Goal: Task Accomplishment & Management: Use online tool/utility

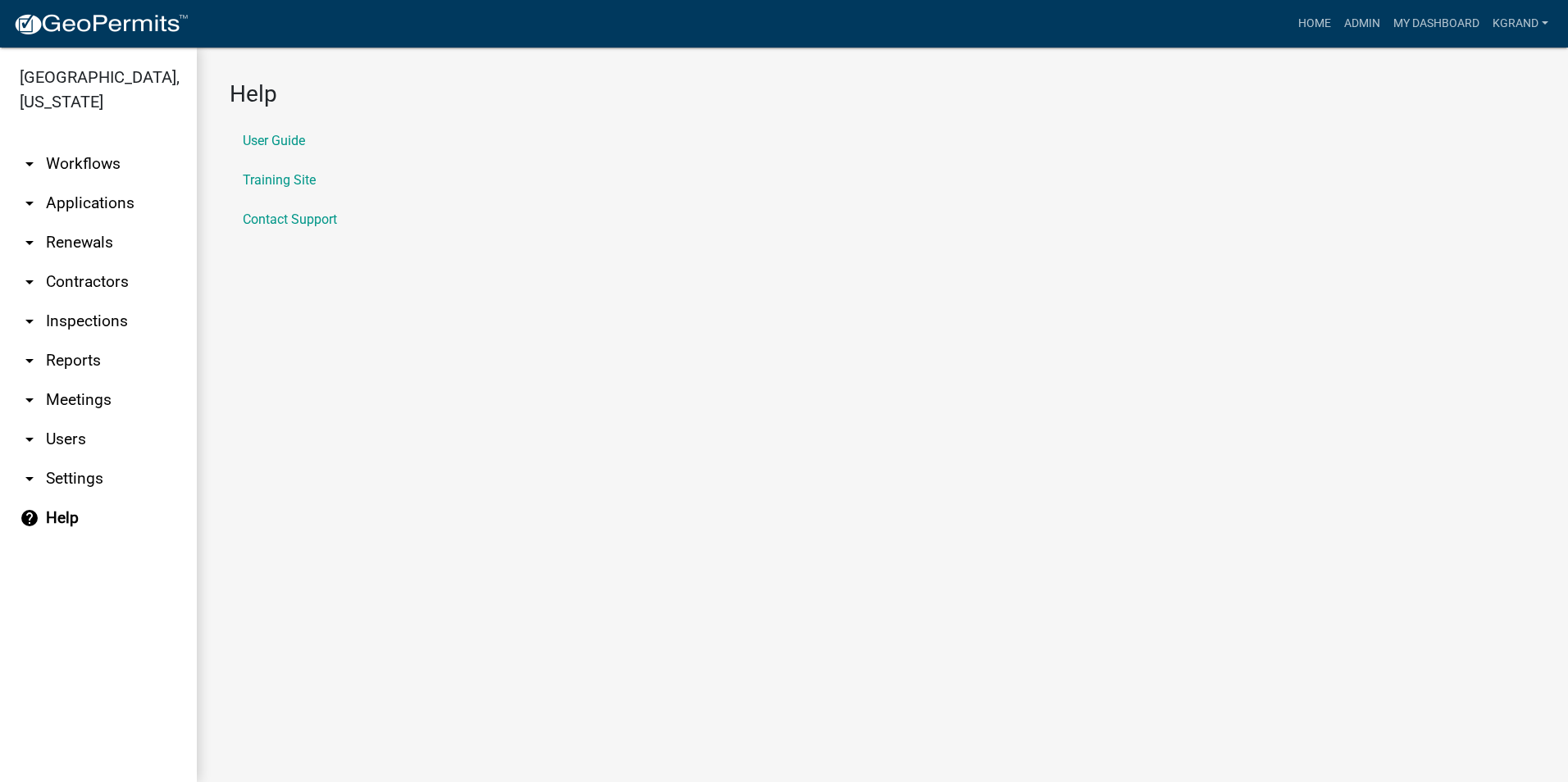
drag, startPoint x: 70, startPoint y: 136, endPoint x: 122, endPoint y: 169, distance: 61.6
click at [70, 145] on link "arrow_drop_down Workflows" at bounding box center [98, 164] width 197 height 40
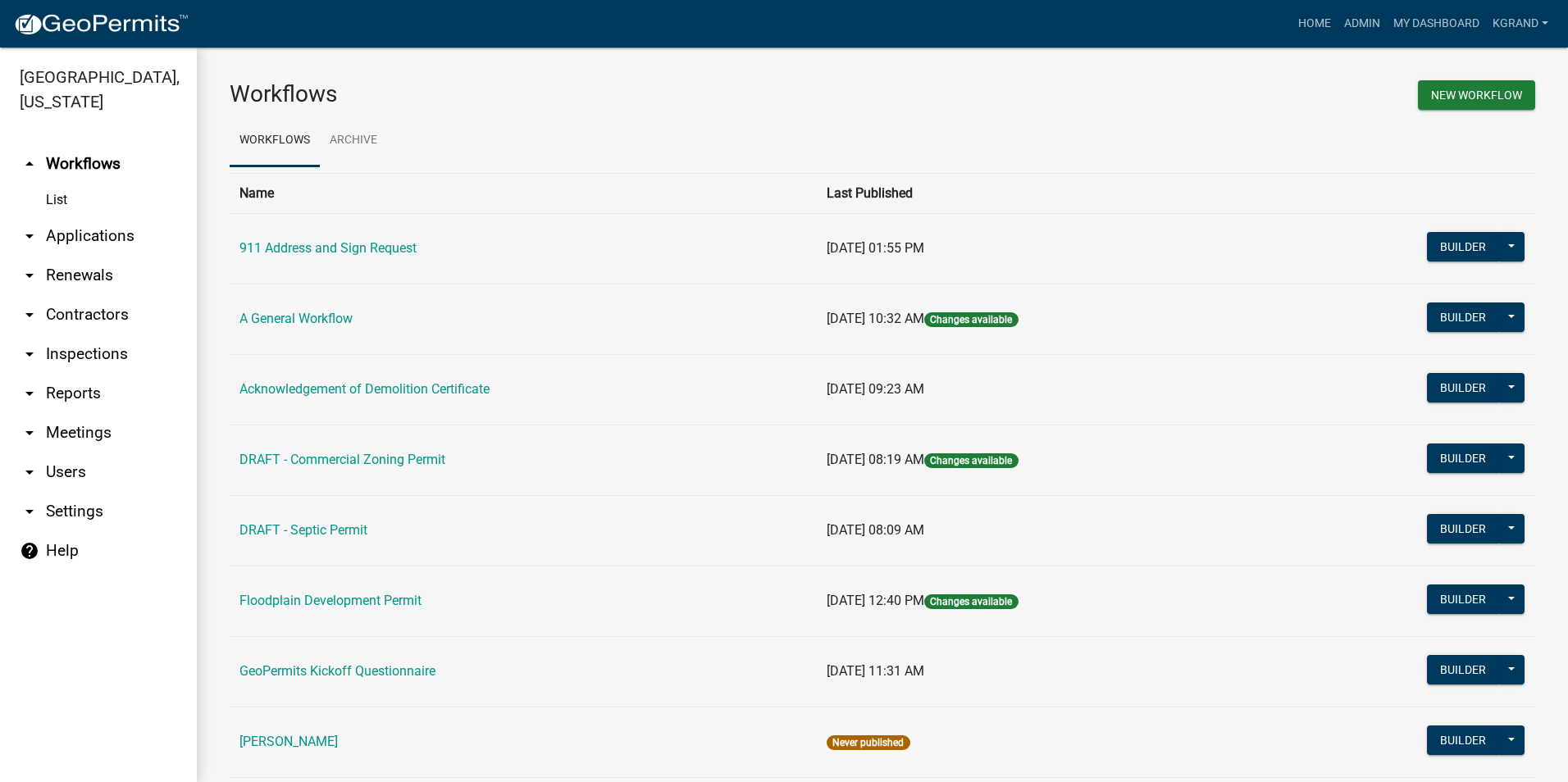
scroll to position [465, 0]
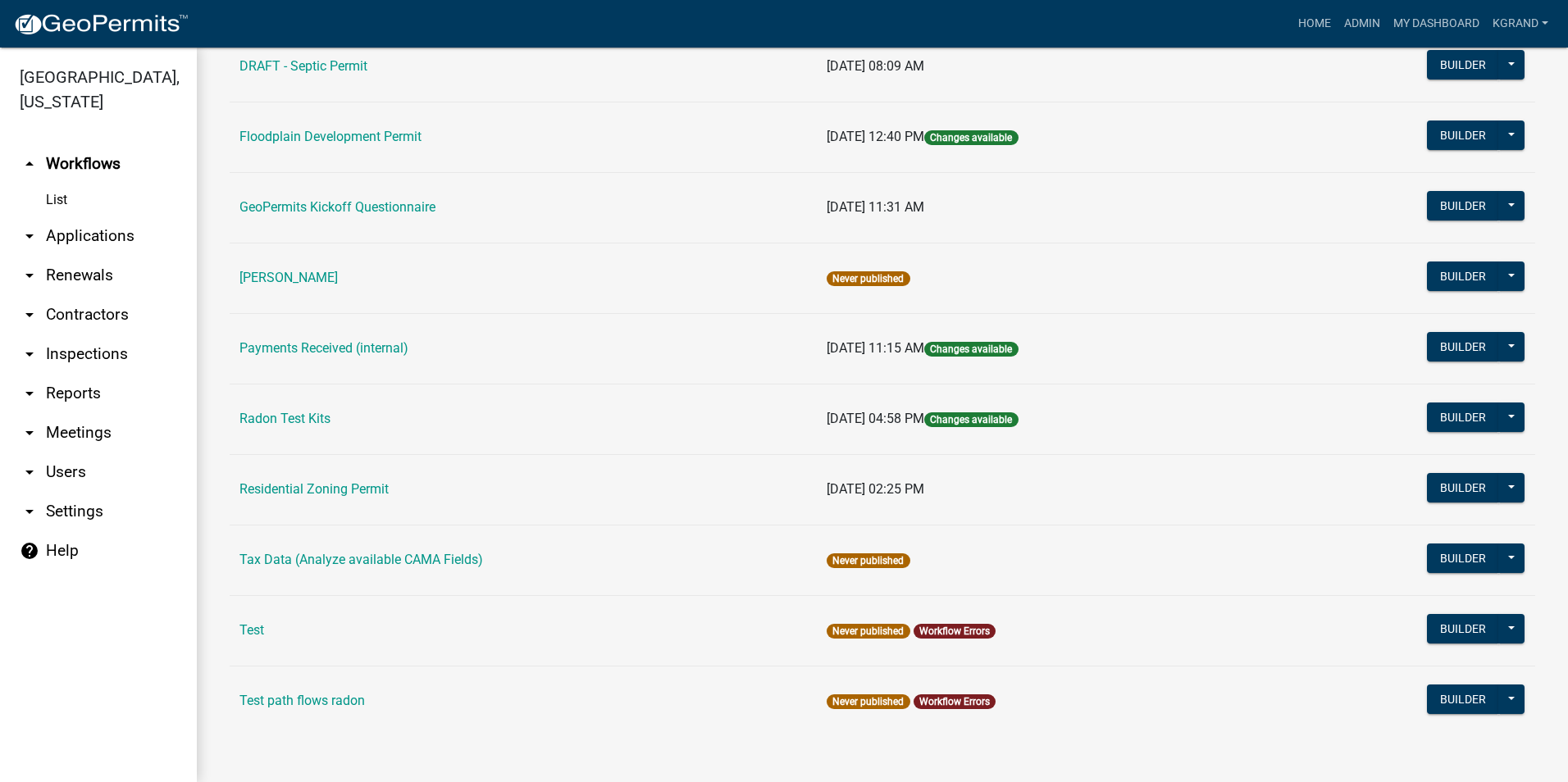
click at [442, 730] on td "Test path flows radon" at bounding box center [523, 701] width 587 height 71
click at [281, 350] on link "Payments Received (internal)" at bounding box center [323, 348] width 169 height 15
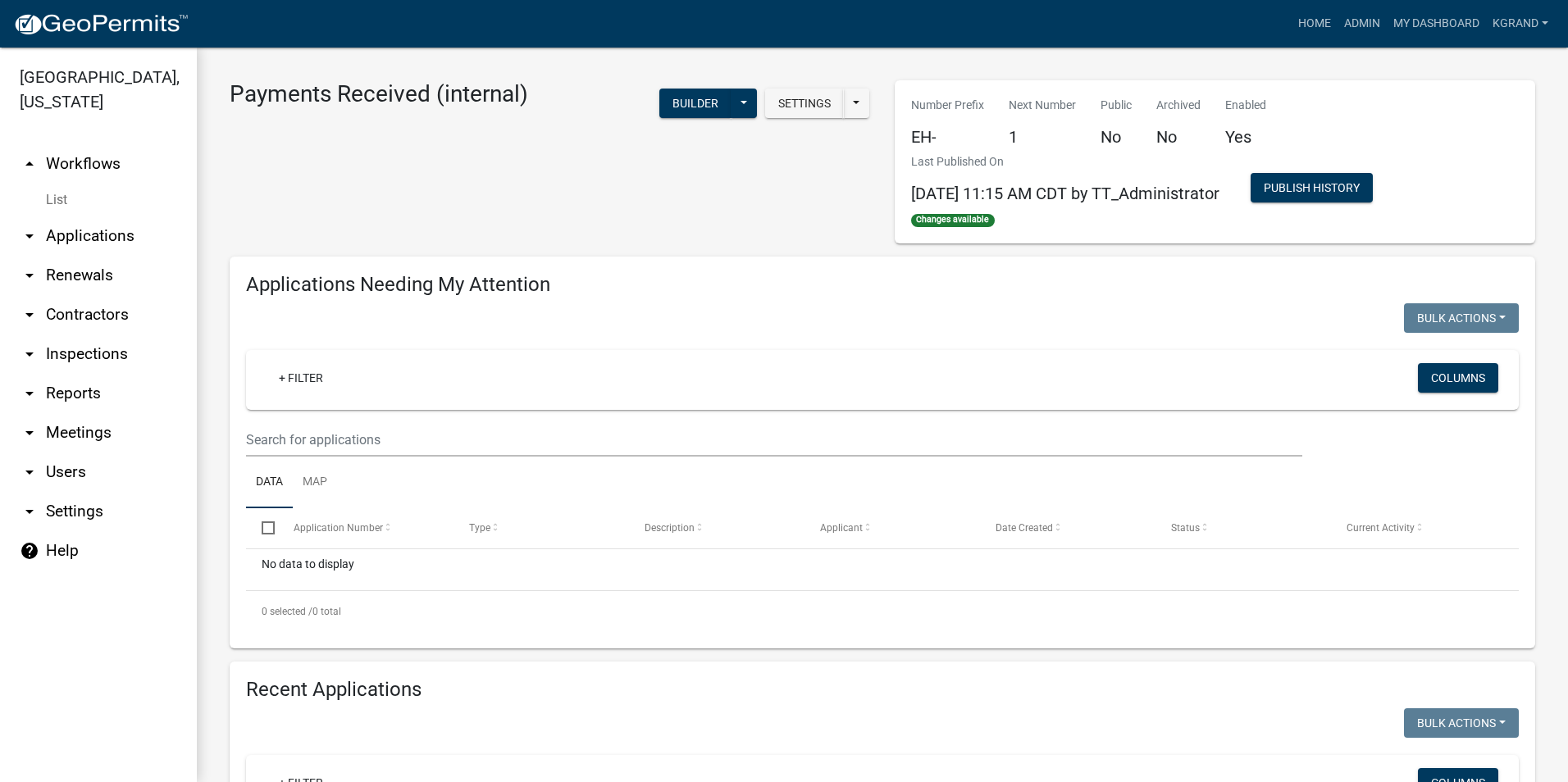
click at [659, 97] on div "Settings Start Application URL Start Application URL With Parcel ID Builder Pub…" at bounding box center [765, 105] width 212 height 50
click at [664, 108] on button "Builder" at bounding box center [695, 103] width 72 height 29
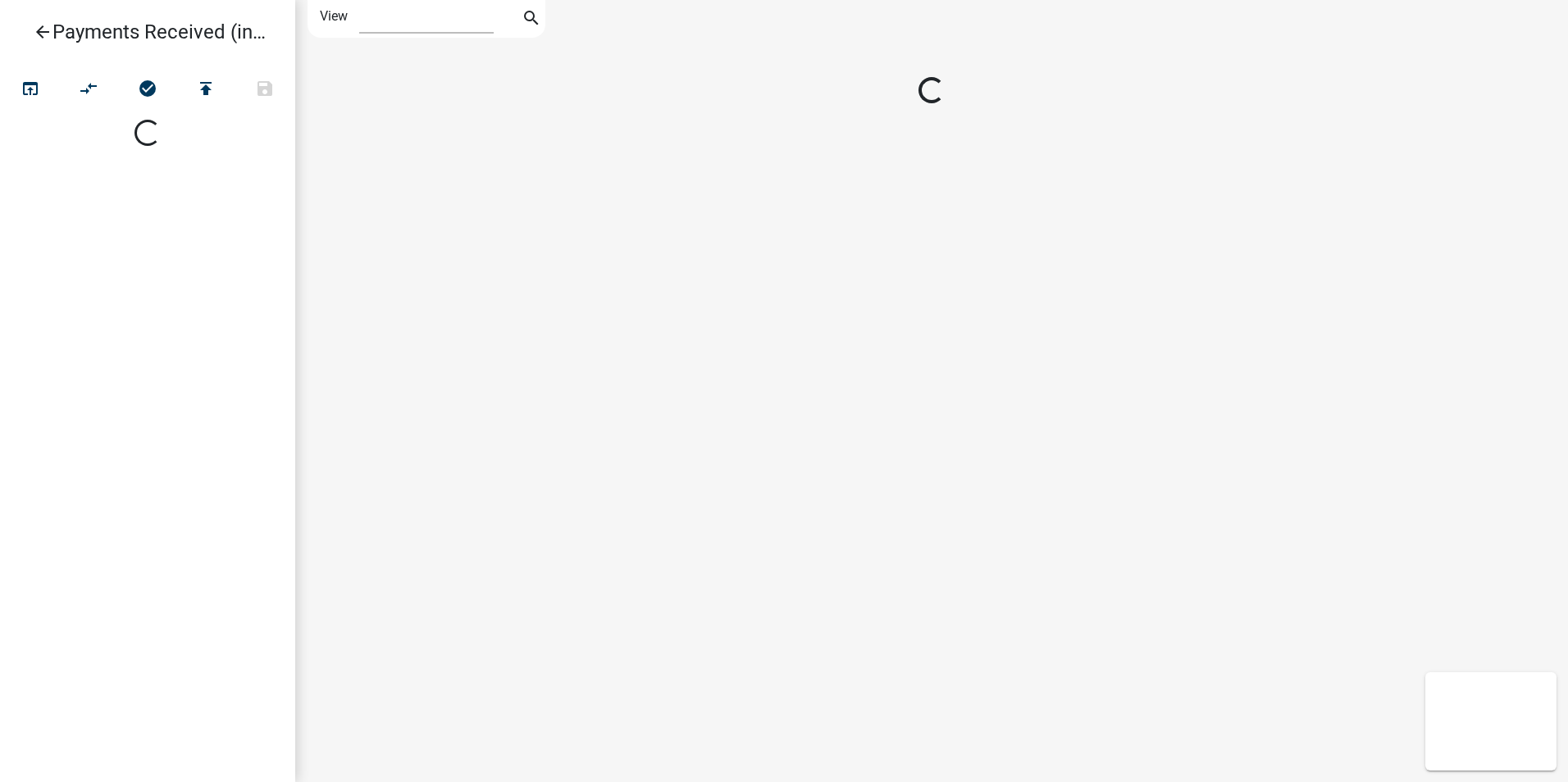
select select "1"
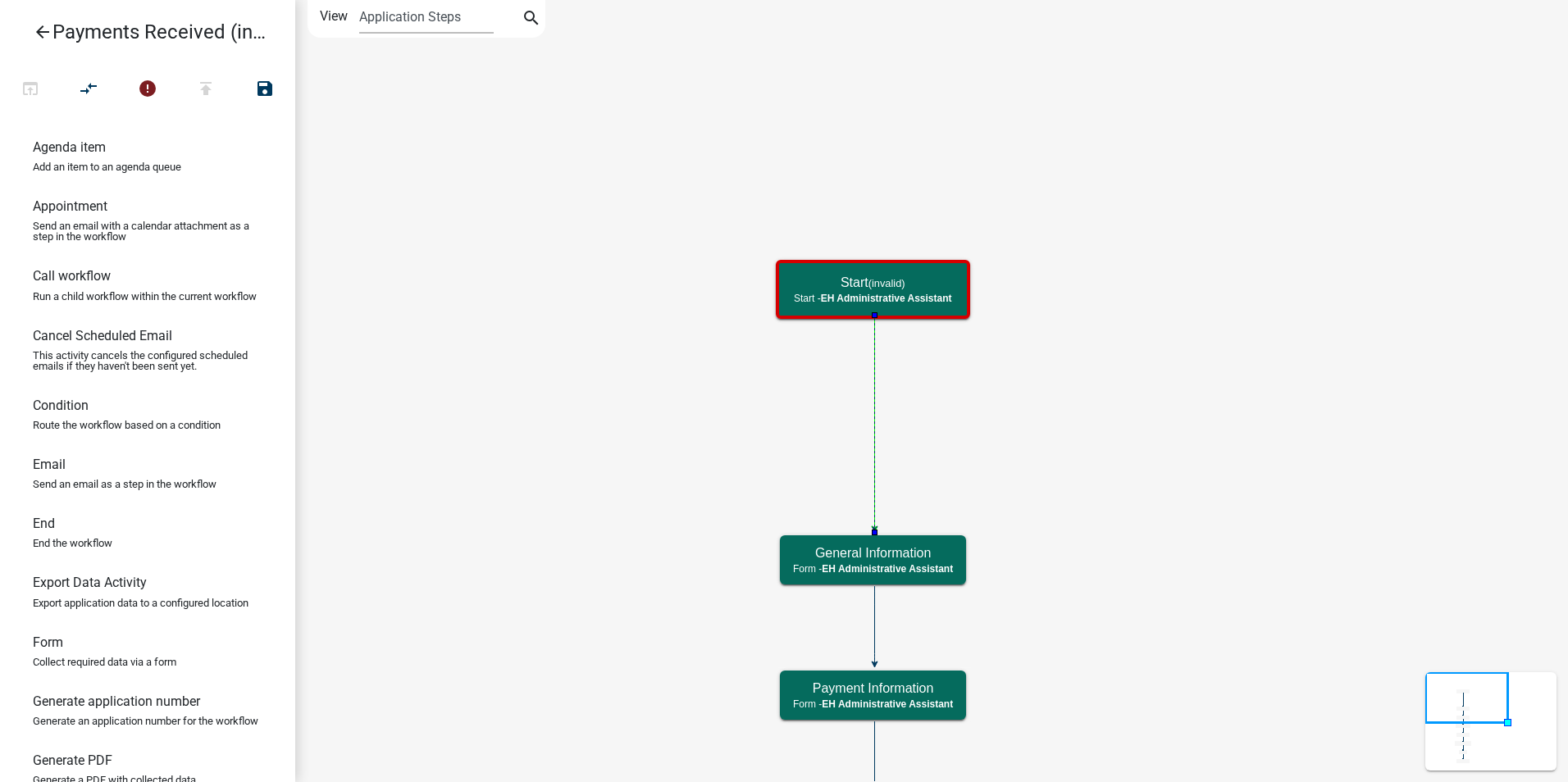
click at [1078, 477] on icon "Start (invalid) Start - EH Administrative Assistant End End - EH Administrative…" at bounding box center [932, 699] width 1271 height 1398
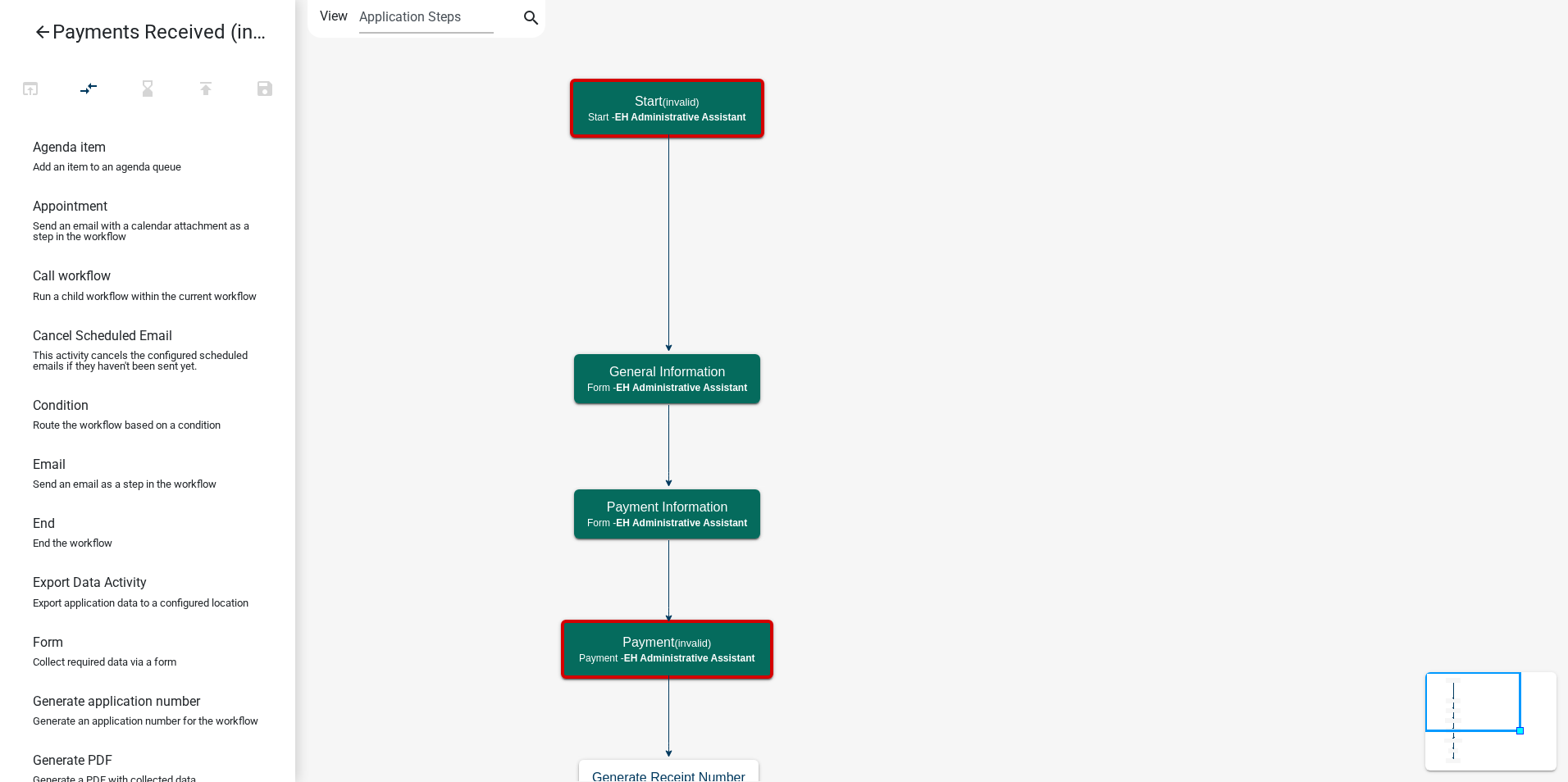
click at [940, 354] on icon "Start (invalid) Start - EH Administrative Assistant End End - EH Administrative…" at bounding box center [932, 609] width 1271 height 1216
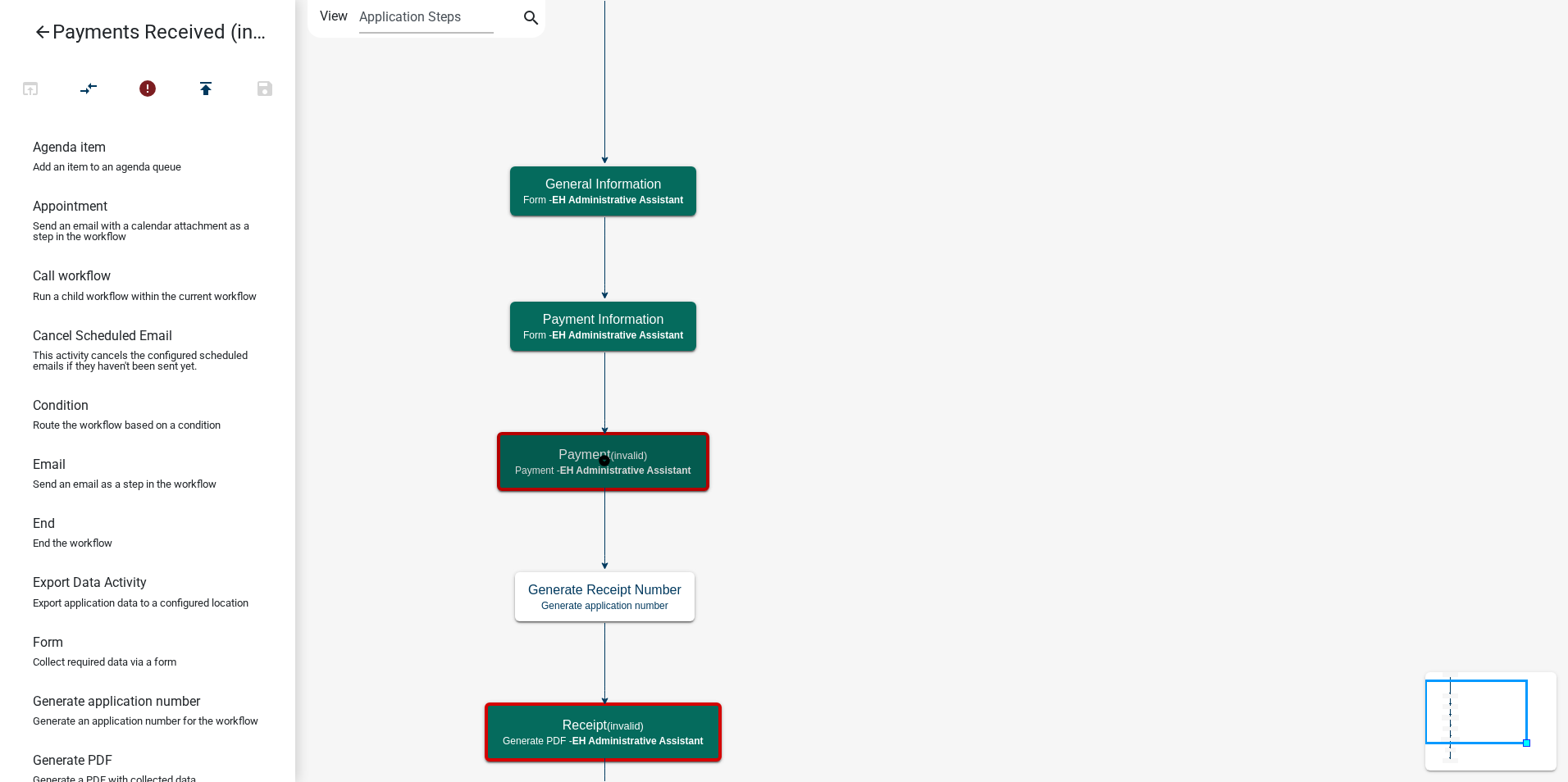
click at [667, 459] on h5 "Payment (invalid)" at bounding box center [603, 455] width 176 height 15
select select "DA3E3E5F-670D-4329-B60C-5CC8A4B2B679"
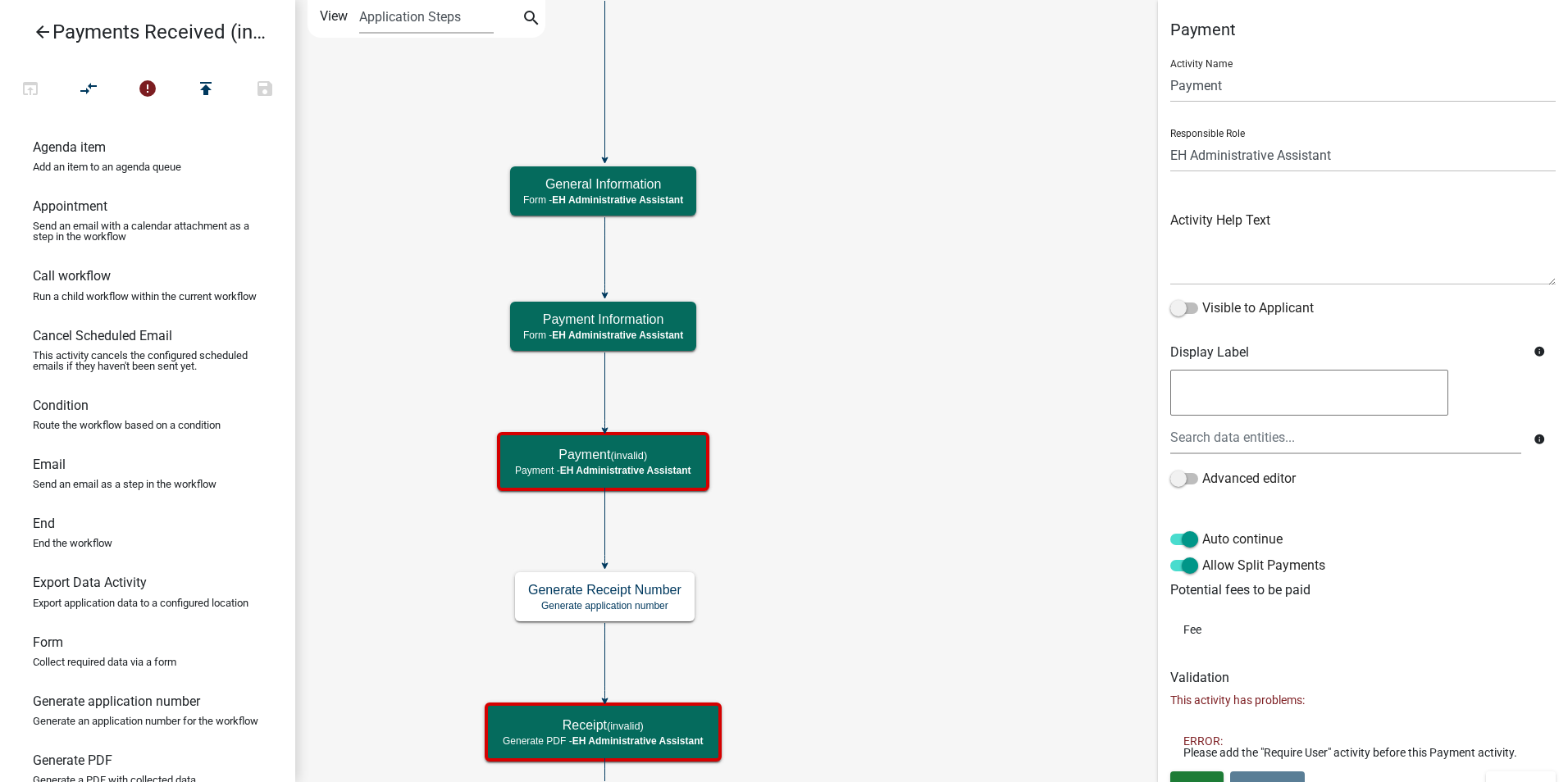
scroll to position [23, 0]
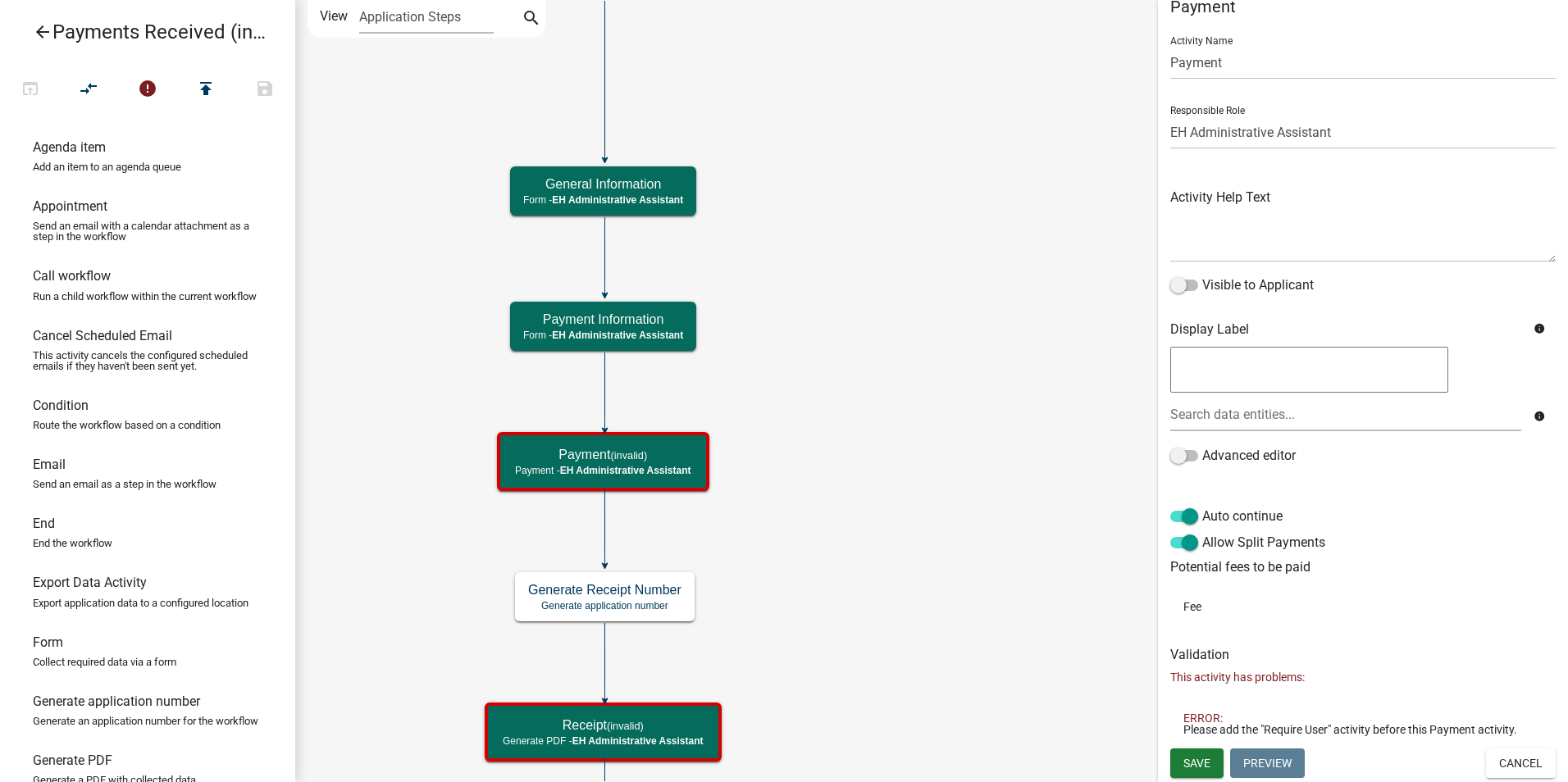
click at [850, 384] on icon "Start Start - EH Administrative Assistant End End - EH Administrative Assistant…" at bounding box center [932, 515] width 1271 height 1029
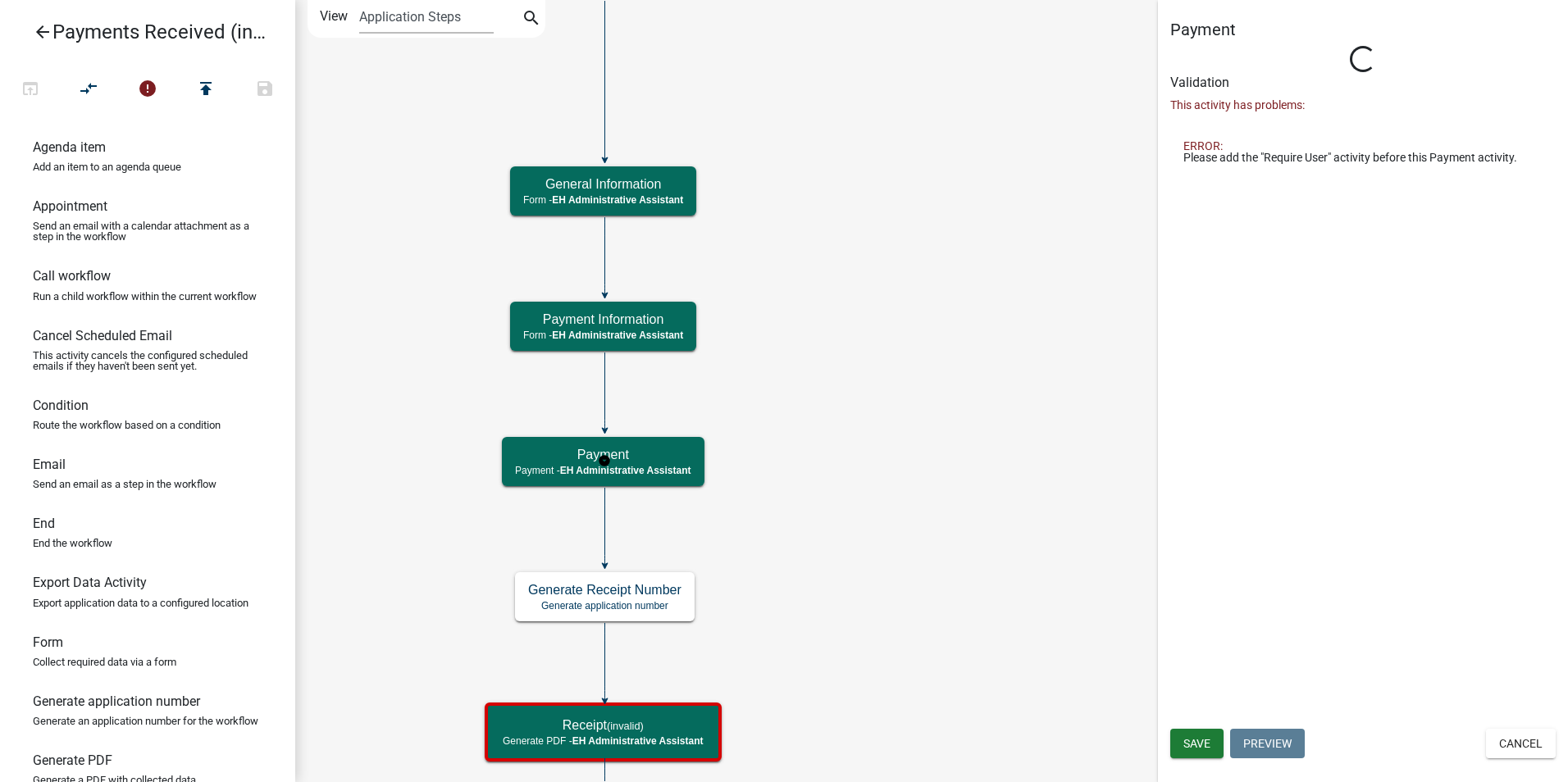
scroll to position [0, 0]
select select "DA3E3E5F-670D-4329-B60C-5CC8A4B2B679"
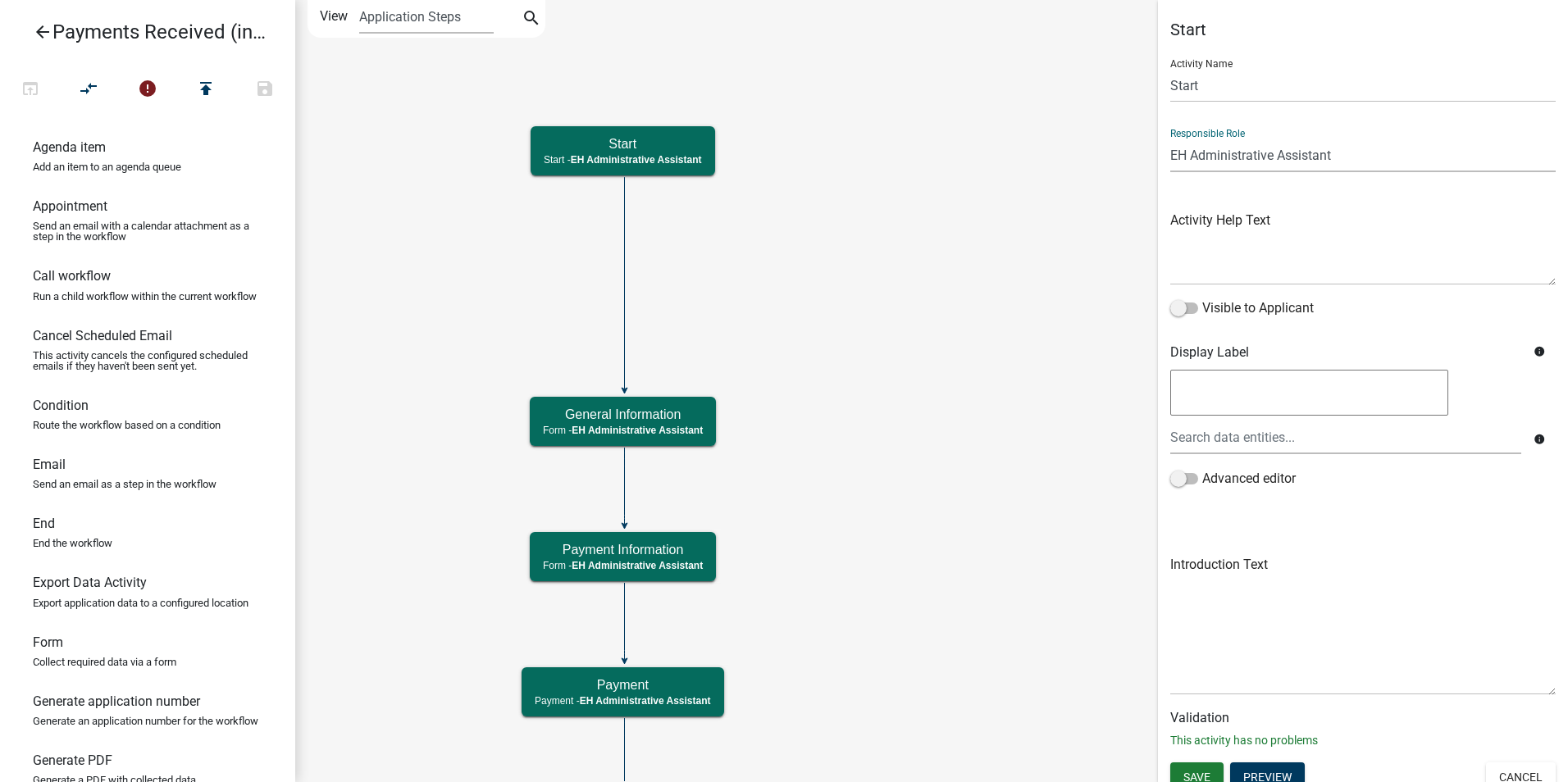
click at [1205, 150] on select "Applicant Admin P & D Inspectors EH Administrative Assistant Zoning Reviewers E…" at bounding box center [1362, 155] width 385 height 34
select select "46F061D0-CA05-4526-87AD-BAE6256F3E47"
click at [1170, 139] on select "Applicant Admin P & D Inspectors EH Administrative Assistant Zoning Reviewers E…" at bounding box center [1362, 155] width 385 height 34
click at [1194, 770] on span "Save" at bounding box center [1196, 776] width 27 height 13
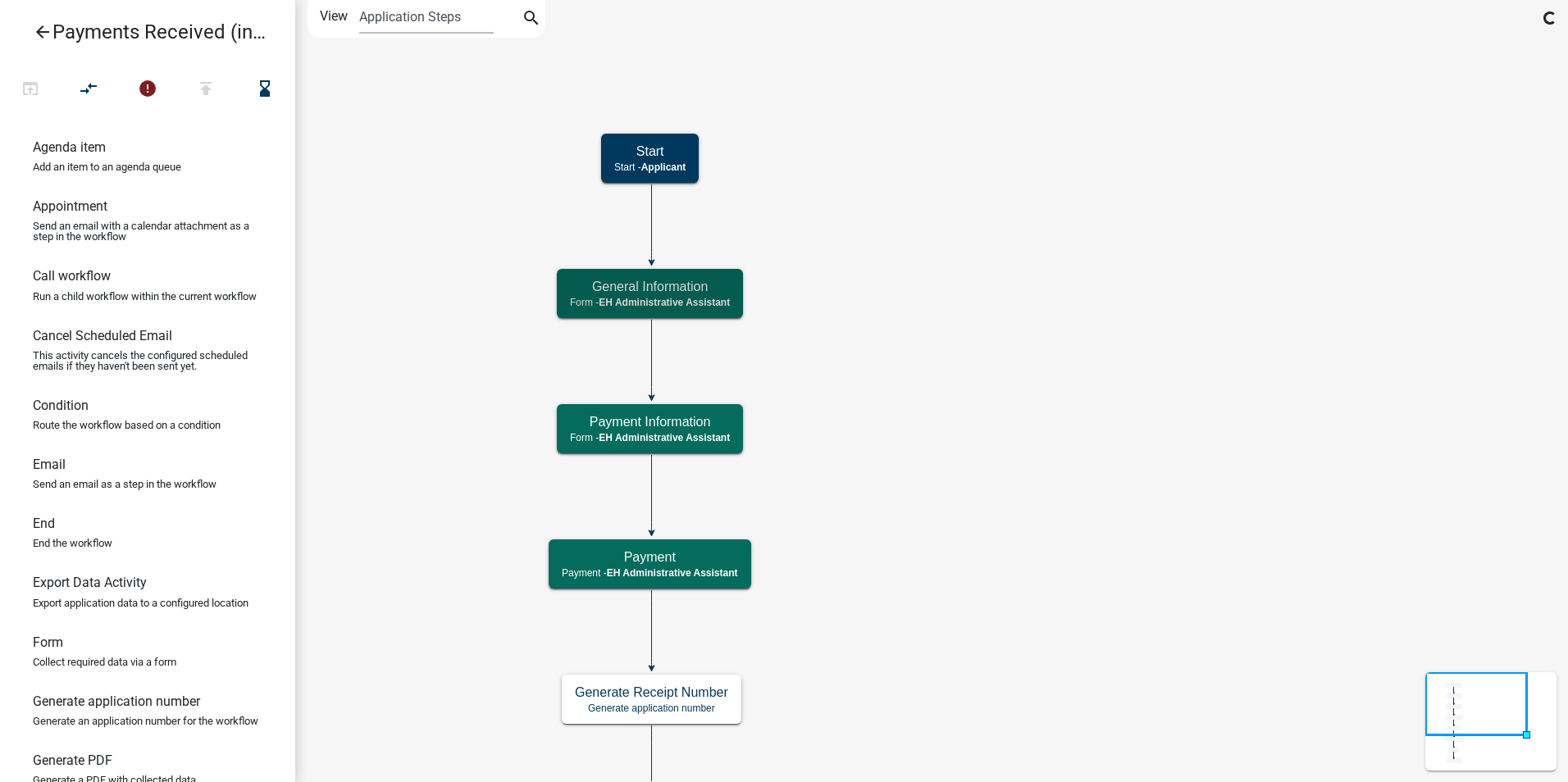
click at [1078, 217] on icon "Start Start - Applicant End End - EH Administrative Assistant Payment Payment -…" at bounding box center [932, 568] width 1271 height 1135
click at [720, 298] on span "EH Administrative Assistant" at bounding box center [664, 302] width 132 height 11
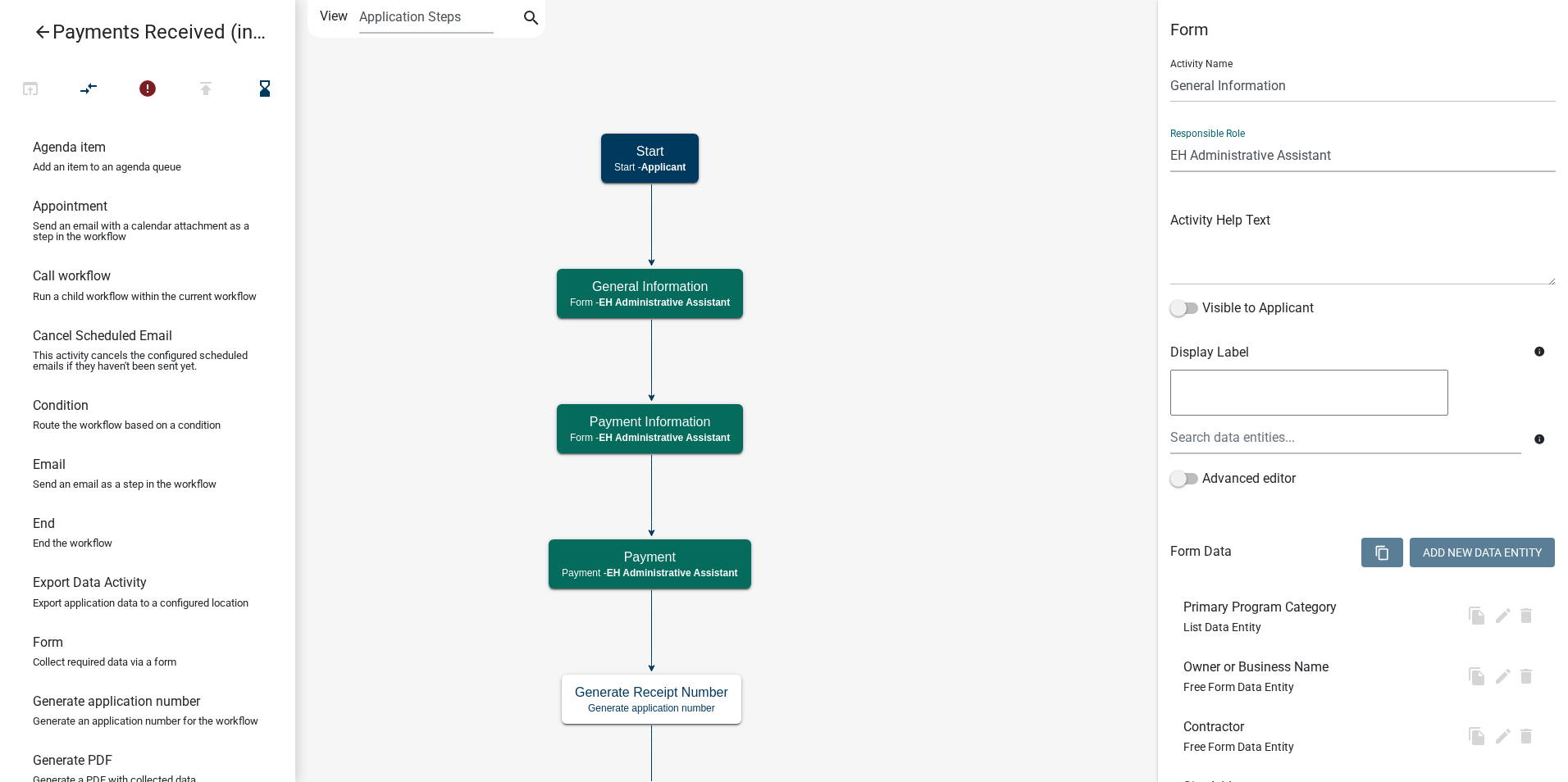
click at [1197, 158] on select "Applicant Admin P & D Inspectors EH Administrative Assistant Zoning Reviewers E…" at bounding box center [1362, 155] width 385 height 34
select select "46F061D0-CA05-4526-87AD-BAE6256F3E47"
click at [1170, 139] on select "Applicant Admin P & D Inspectors EH Administrative Assistant Zoning Reviewers E…" at bounding box center [1362, 155] width 385 height 34
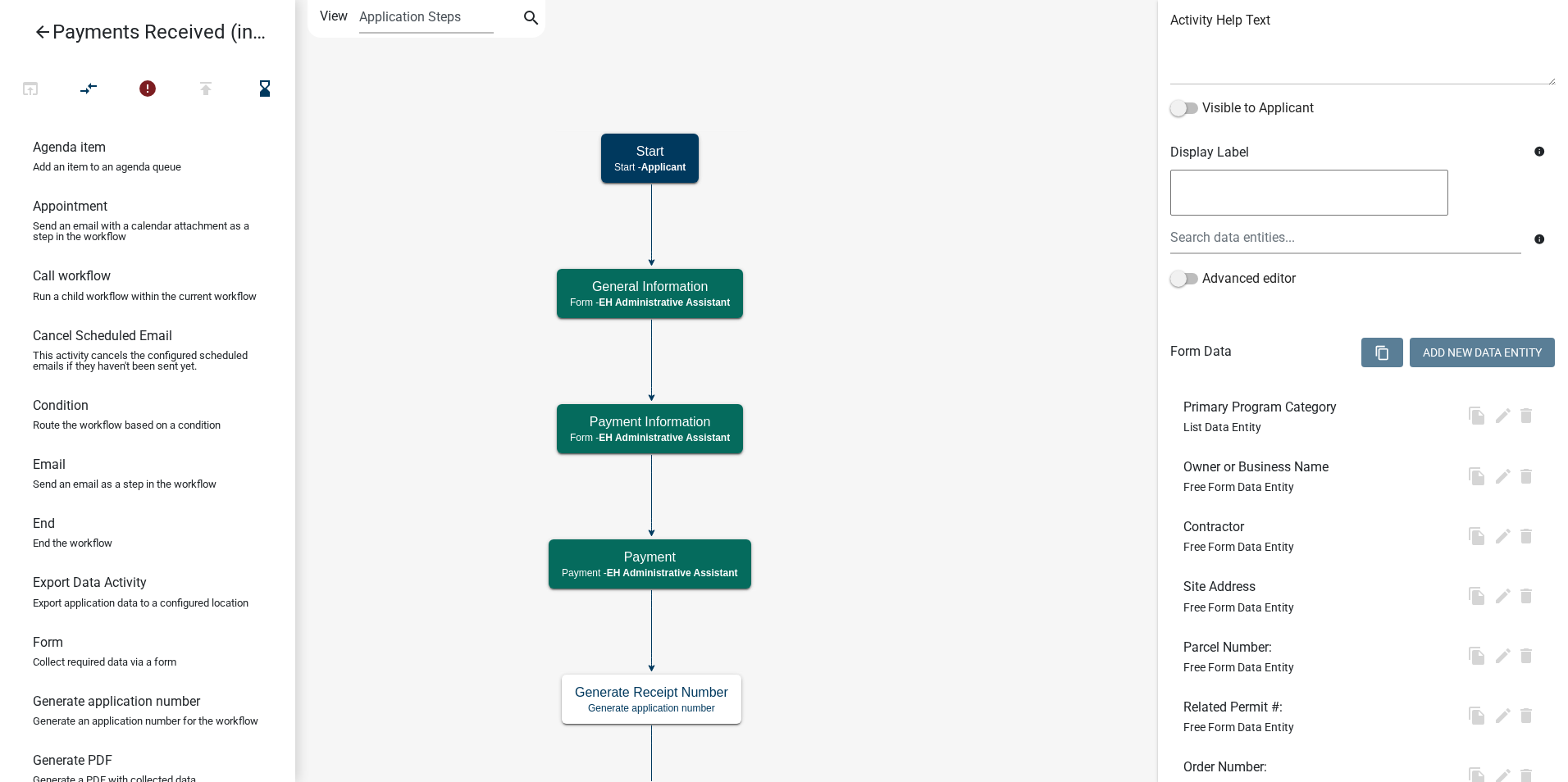
scroll to position [571, 0]
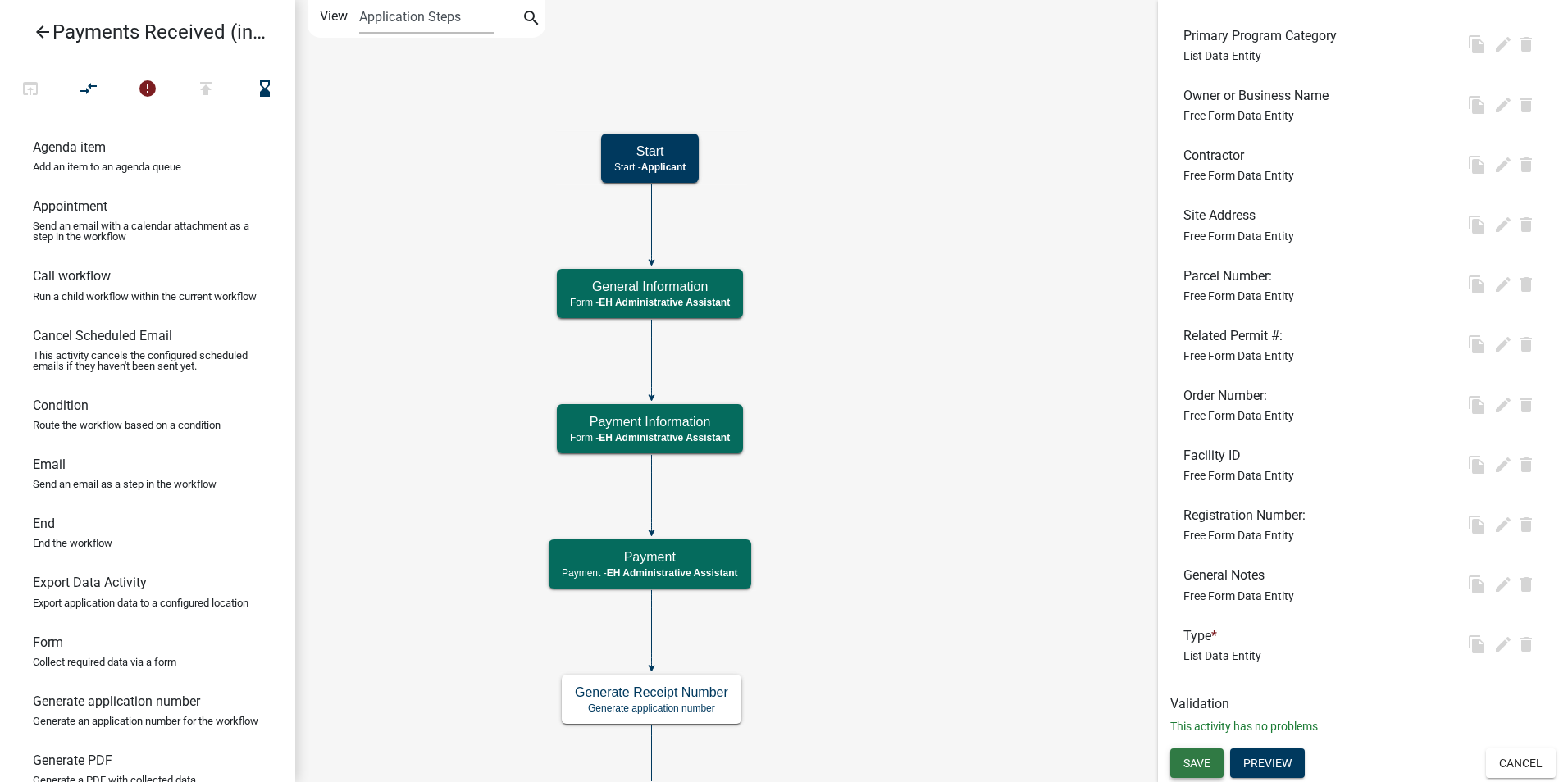
click at [1212, 758] on button "Save" at bounding box center [1196, 763] width 53 height 29
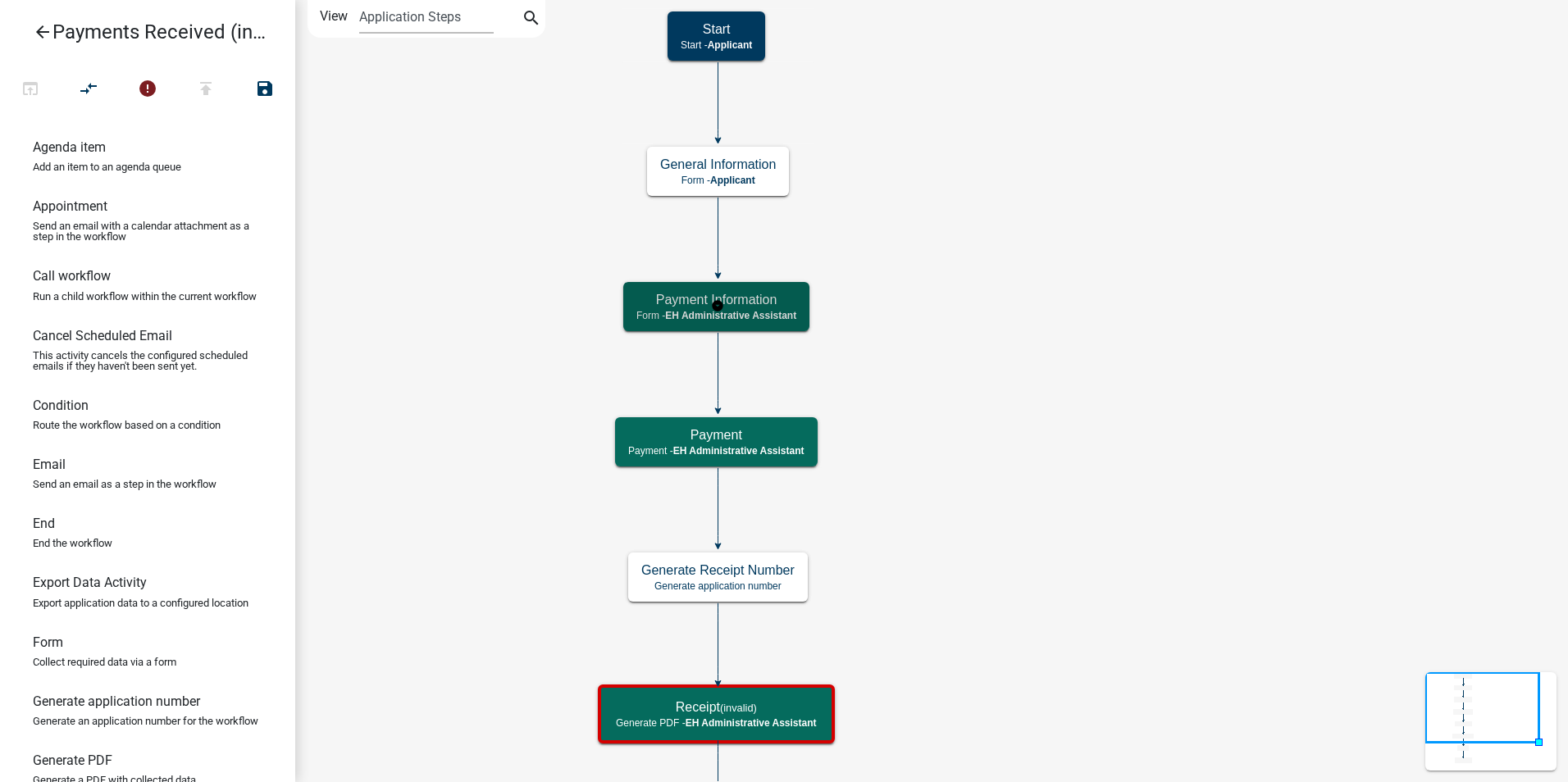
click at [741, 316] on span "EH Administrative Assistant" at bounding box center [730, 315] width 132 height 11
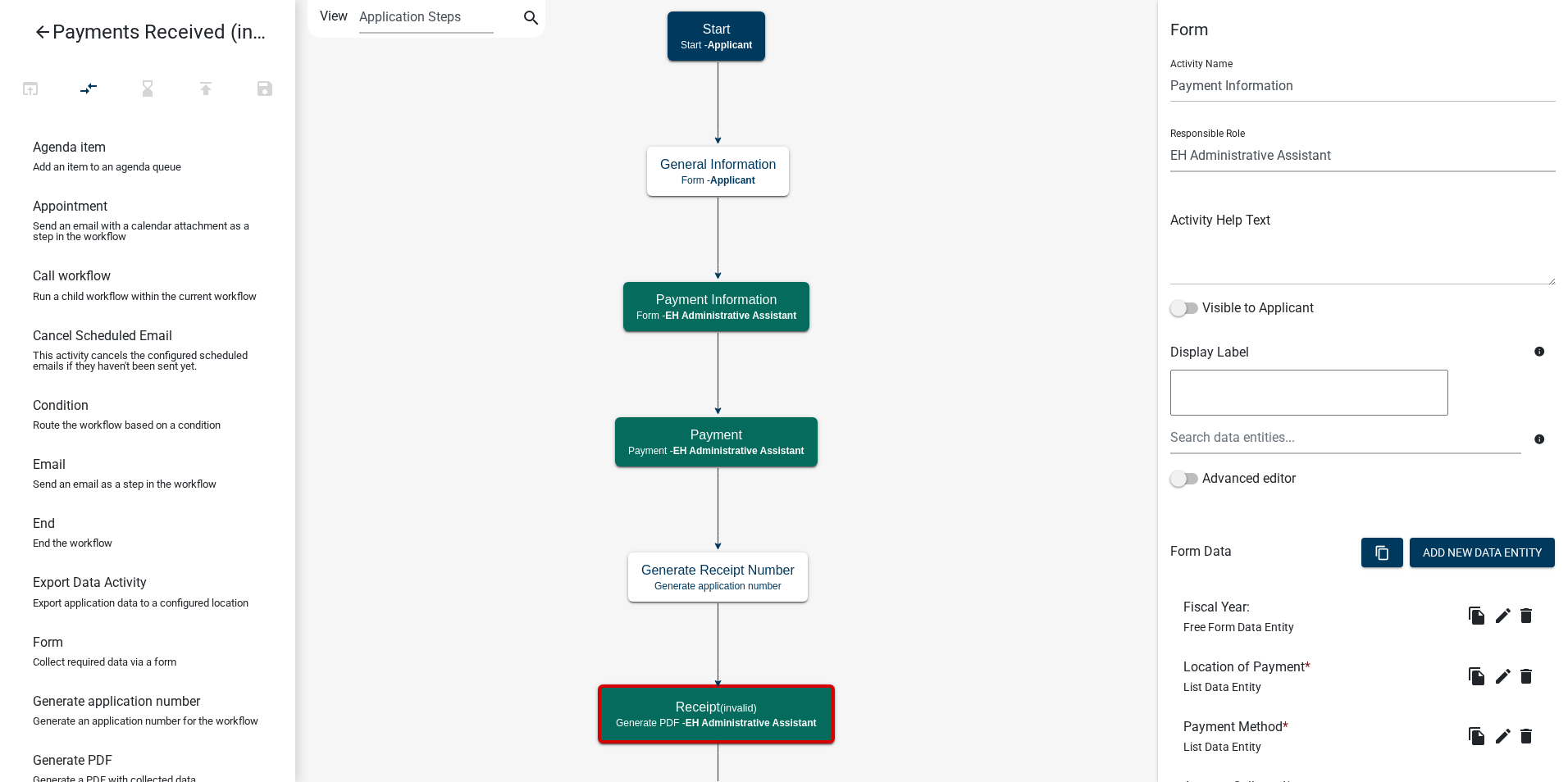
click at [1196, 151] on select "Applicant Admin P & D Inspectors EH Administrative Assistant Zoning Reviewers E…" at bounding box center [1362, 155] width 385 height 34
select select "46F061D0-CA05-4526-87AD-BAE6256F3E47"
click at [1170, 139] on select "Applicant Admin P & D Inspectors EH Administrative Assistant Zoning Reviewers E…" at bounding box center [1362, 155] width 385 height 34
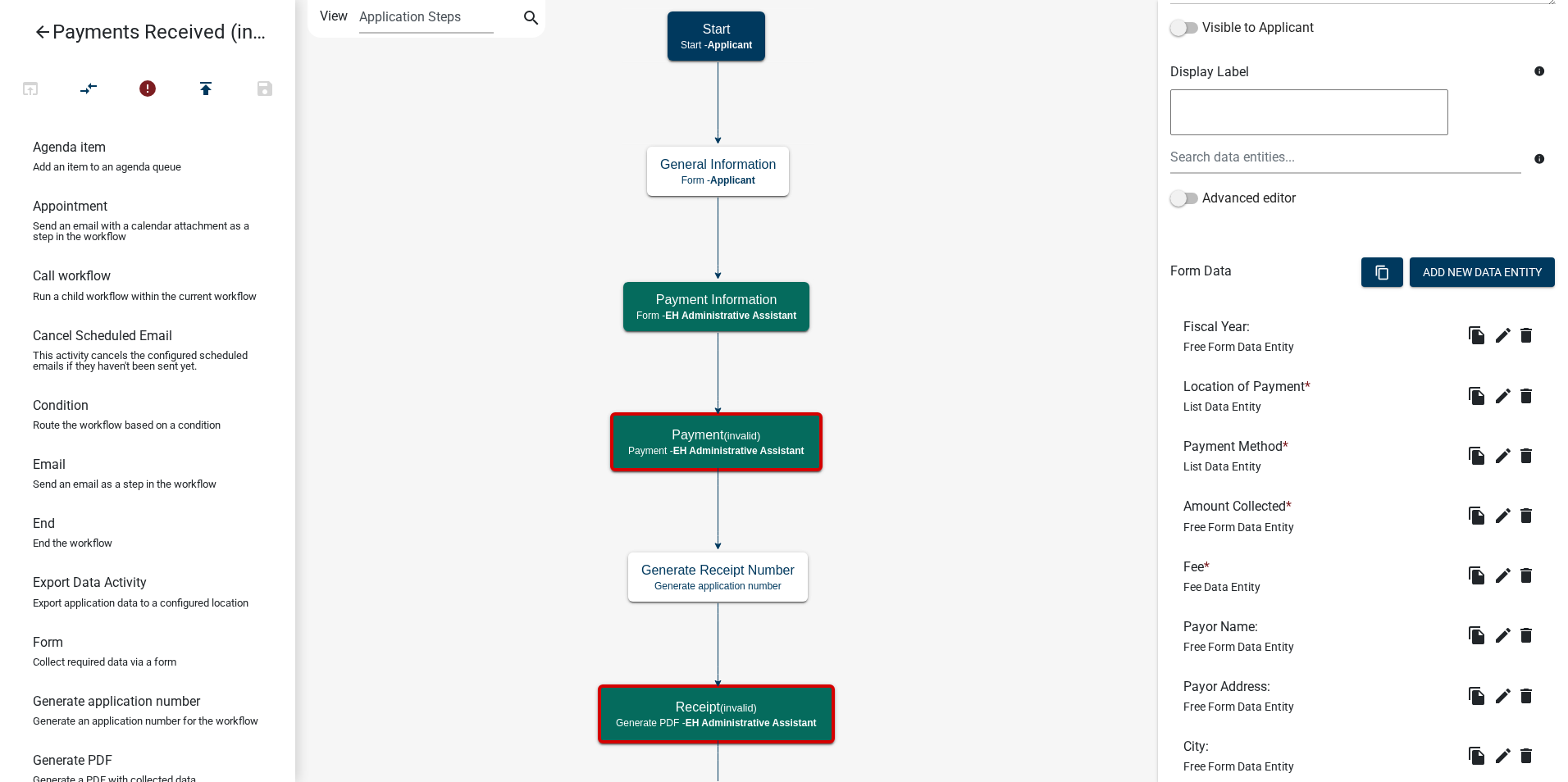
scroll to position [512, 0]
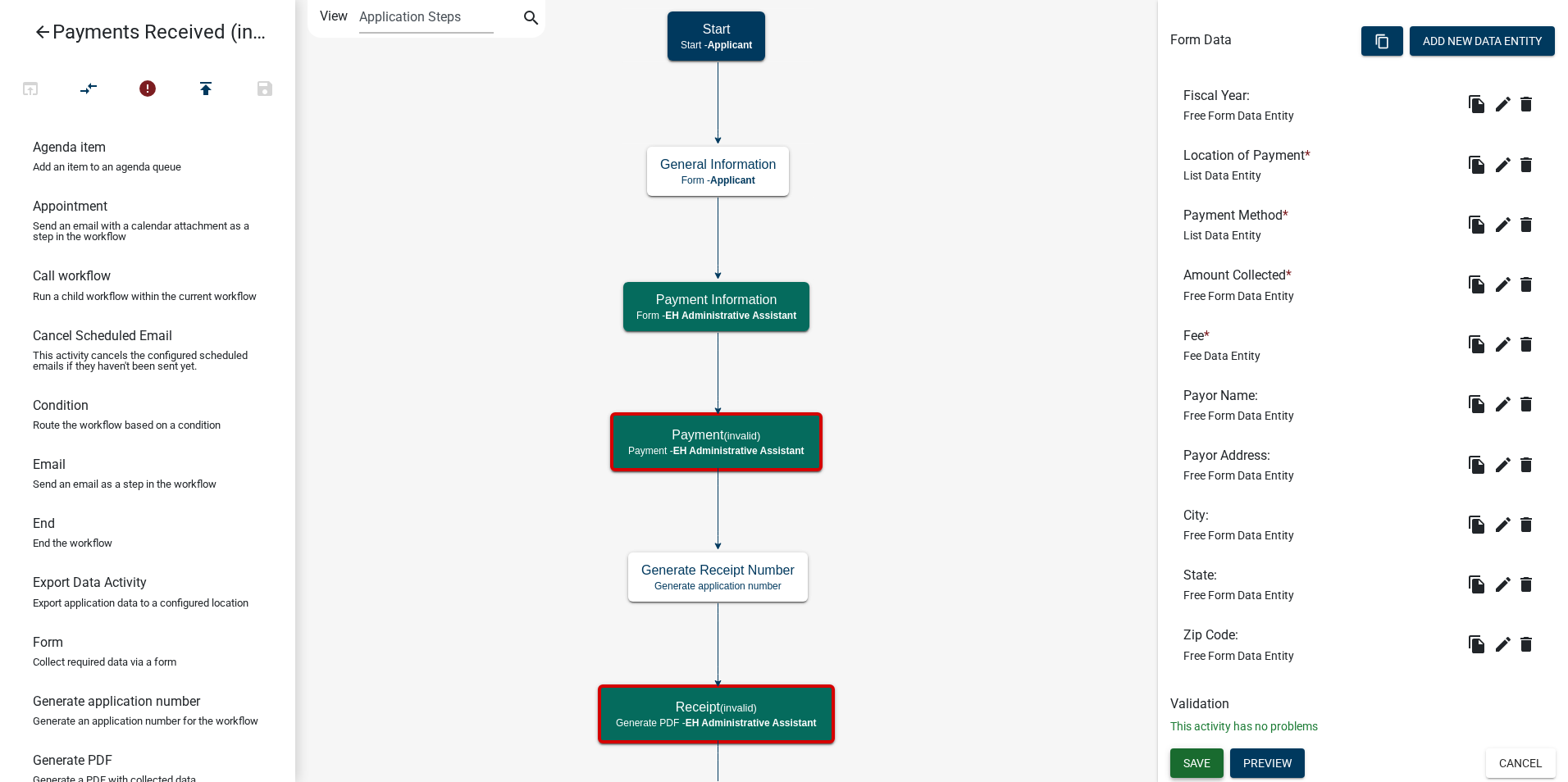
click at [1196, 751] on button "Save" at bounding box center [1196, 763] width 53 height 29
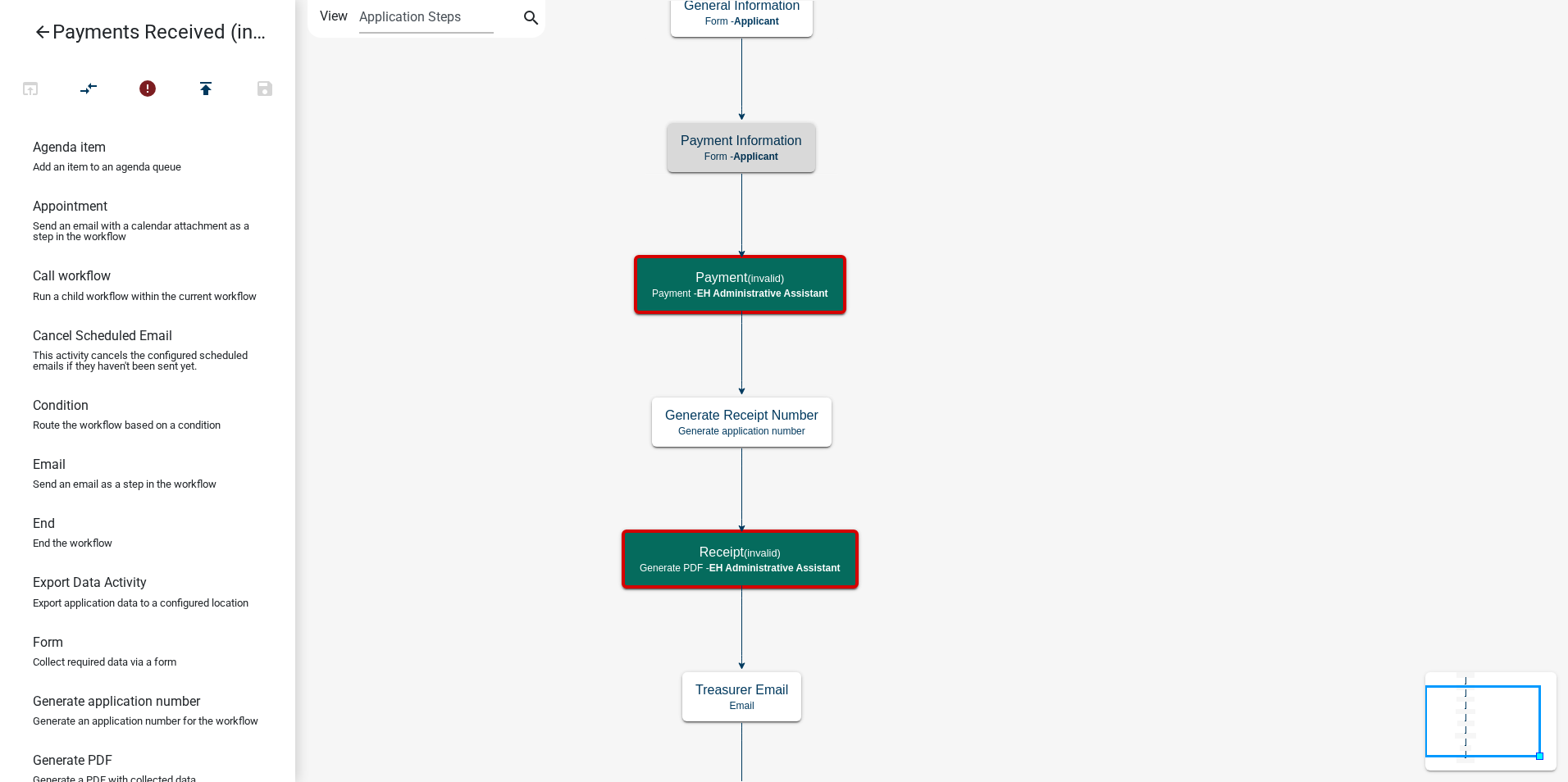
click at [993, 308] on icon "Start Start - Applicant End End - EH Administrative Assistant Payment (invalid)…" at bounding box center [932, 429] width 1271 height 858
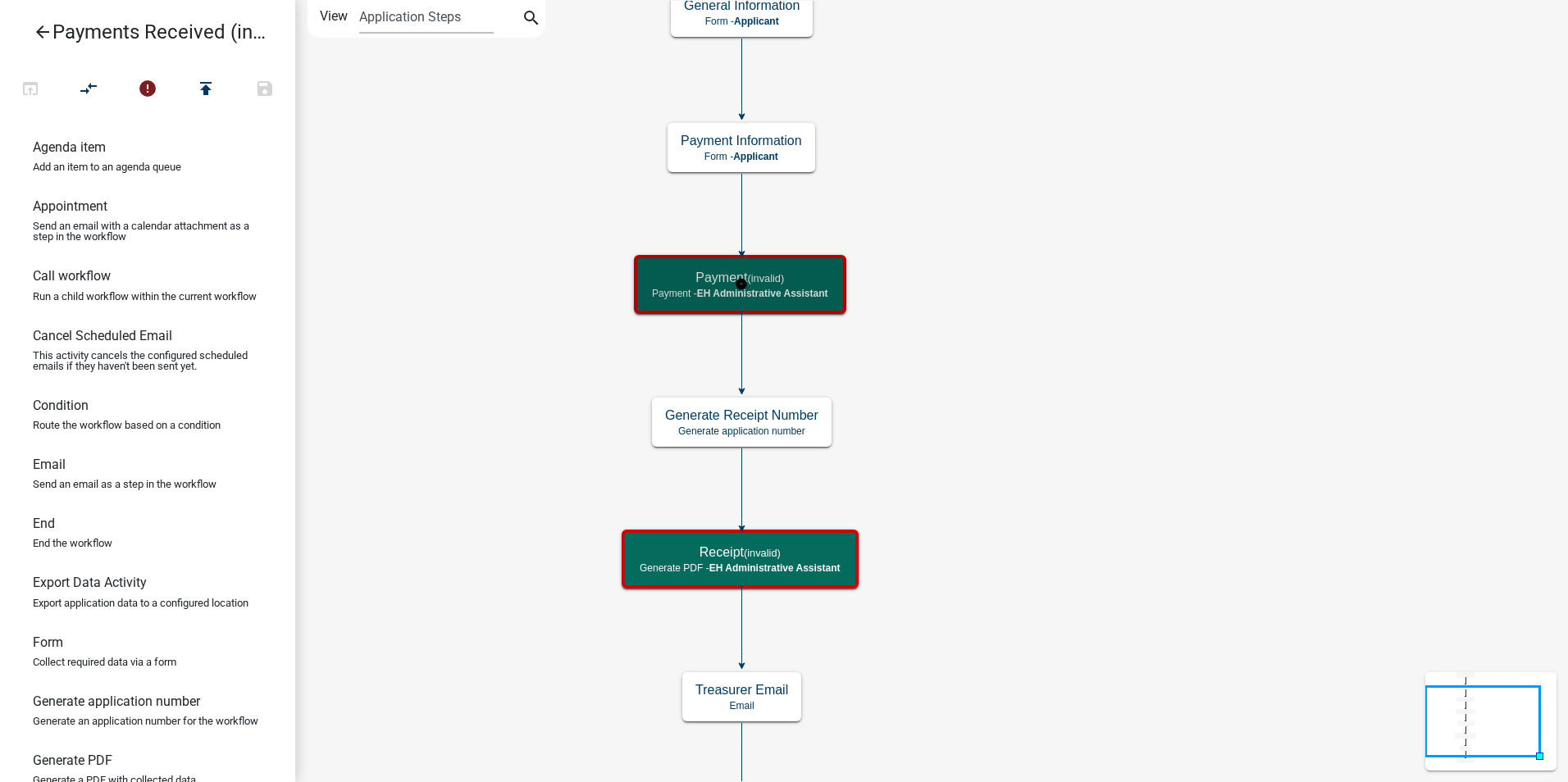
click at [833, 264] on div "Payment (invalid) Payment - EH Administrative Assistant" at bounding box center [740, 284] width 202 height 49
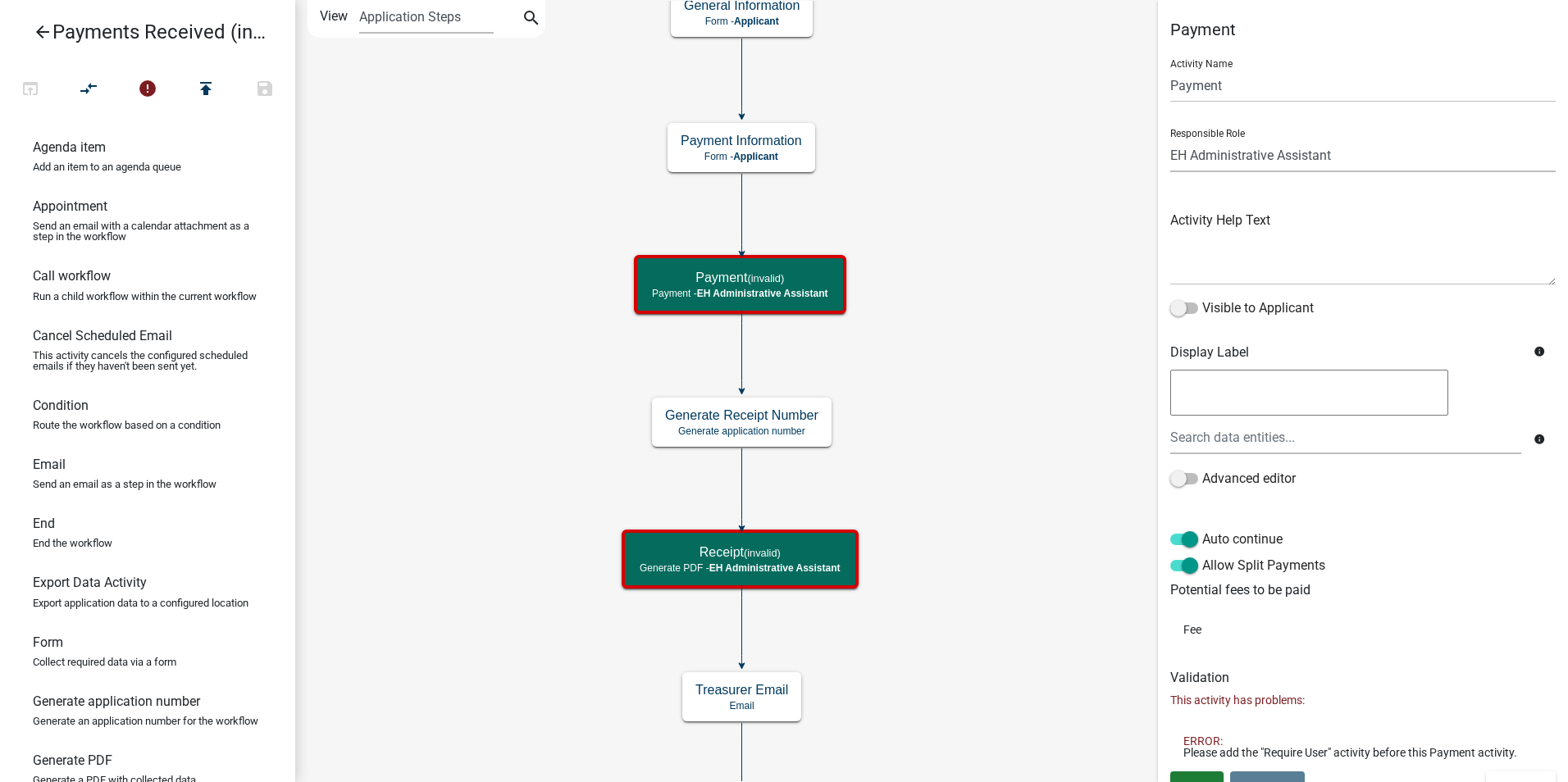
click at [1204, 155] on select "Applicant Admin P & D Inspectors EH Administrative Assistant Zoning Reviewers E…" at bounding box center [1362, 155] width 385 height 34
select select "46F061D0-CA05-4526-87AD-BAE6256F3E47"
click at [1170, 139] on select "Applicant Admin P & D Inspectors EH Administrative Assistant Zoning Reviewers E…" at bounding box center [1362, 155] width 385 height 34
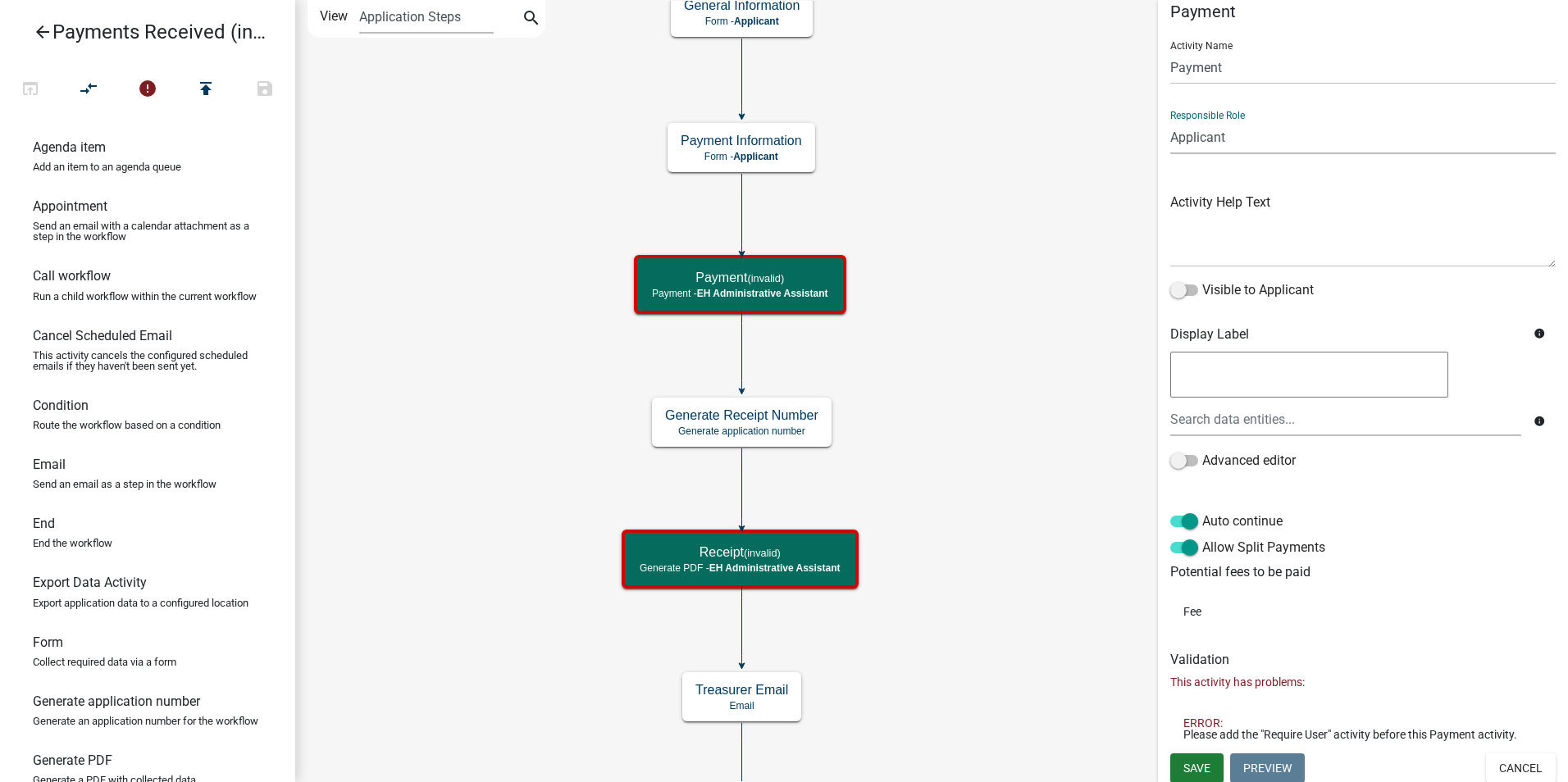
scroll to position [23, 0]
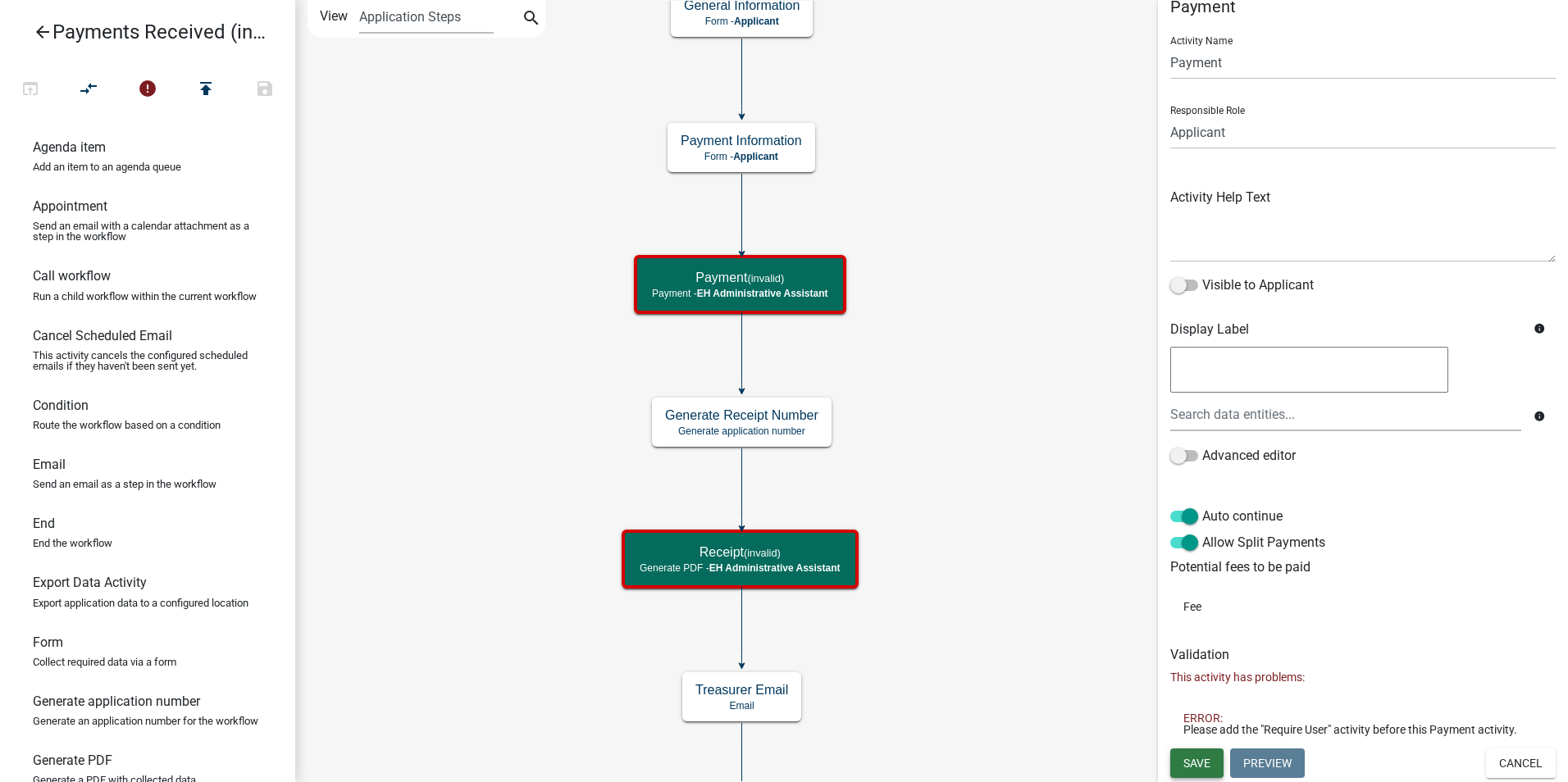
click at [1211, 765] on button "Save" at bounding box center [1196, 763] width 53 height 29
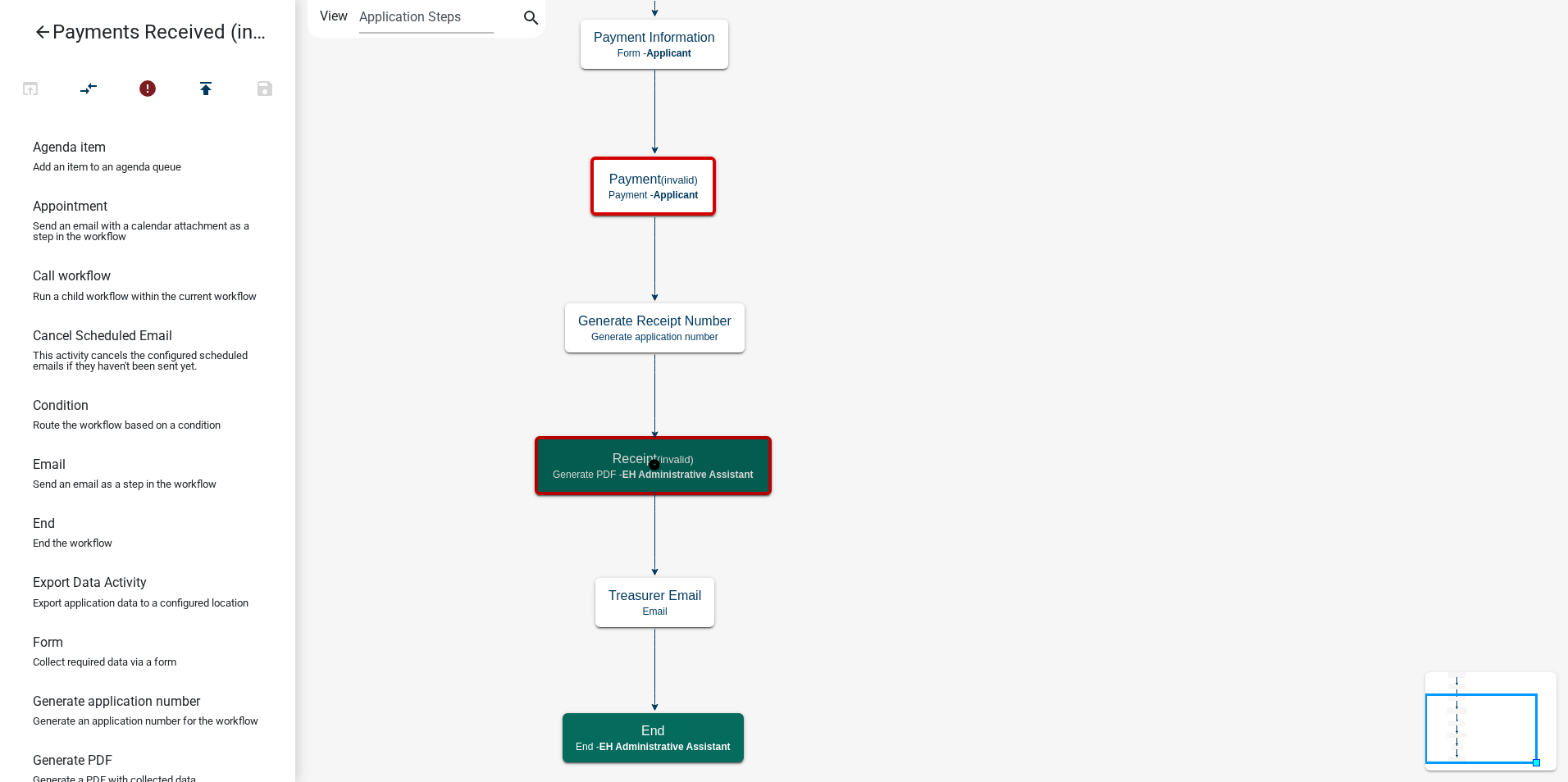
click at [730, 455] on h5 "Receipt (invalid)" at bounding box center [654, 459] width 201 height 15
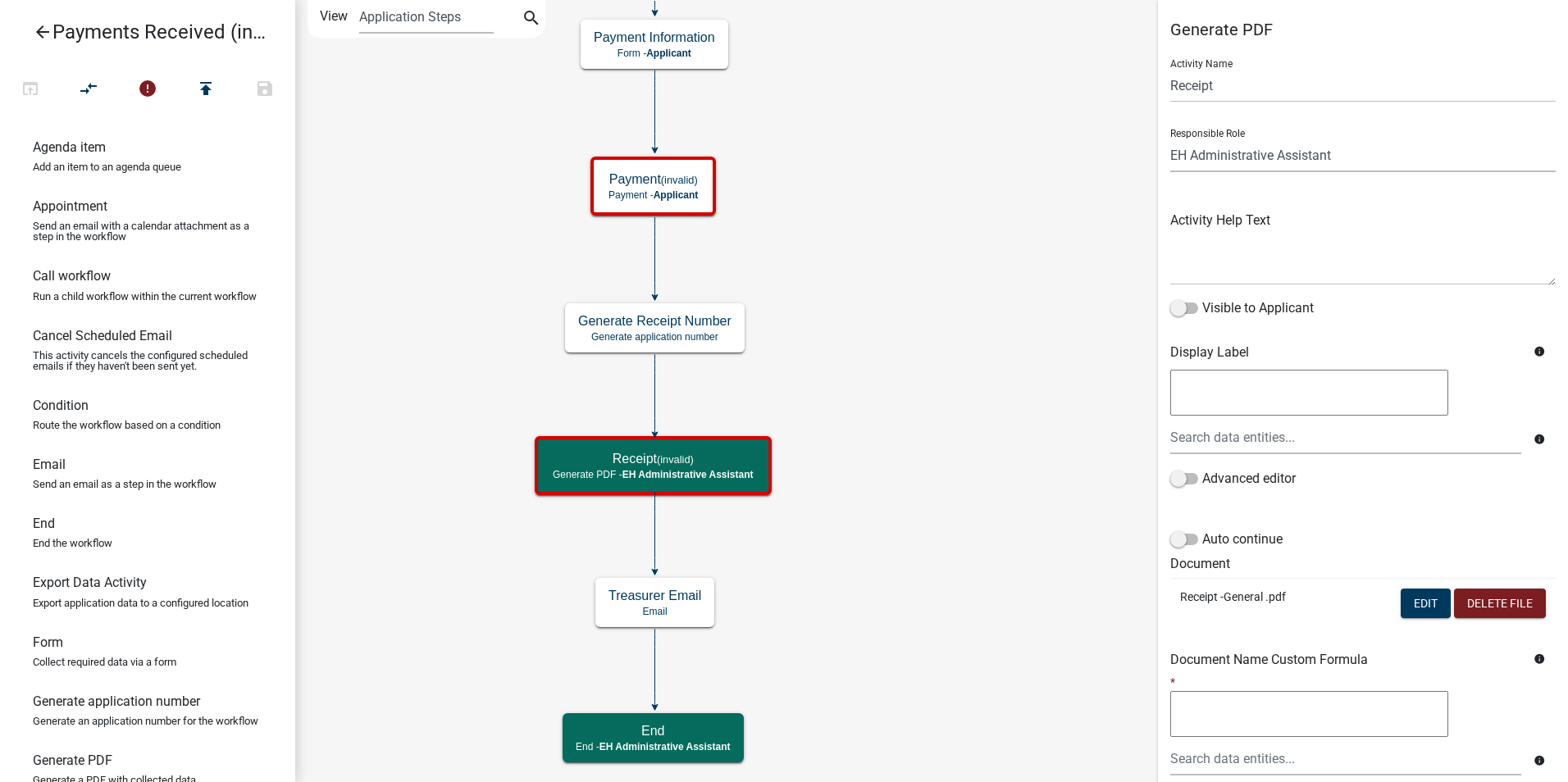
click at [1198, 163] on select "Applicant Admin P & D Inspectors EH Administrative Assistant Zoning Reviewers E…" at bounding box center [1362, 155] width 385 height 34
select select "46F061D0-CA05-4526-87AD-BAE6256F3E47"
click at [1170, 139] on select "Applicant Admin P & D Inspectors EH Administrative Assistant Zoning Reviewers E…" at bounding box center [1362, 155] width 385 height 34
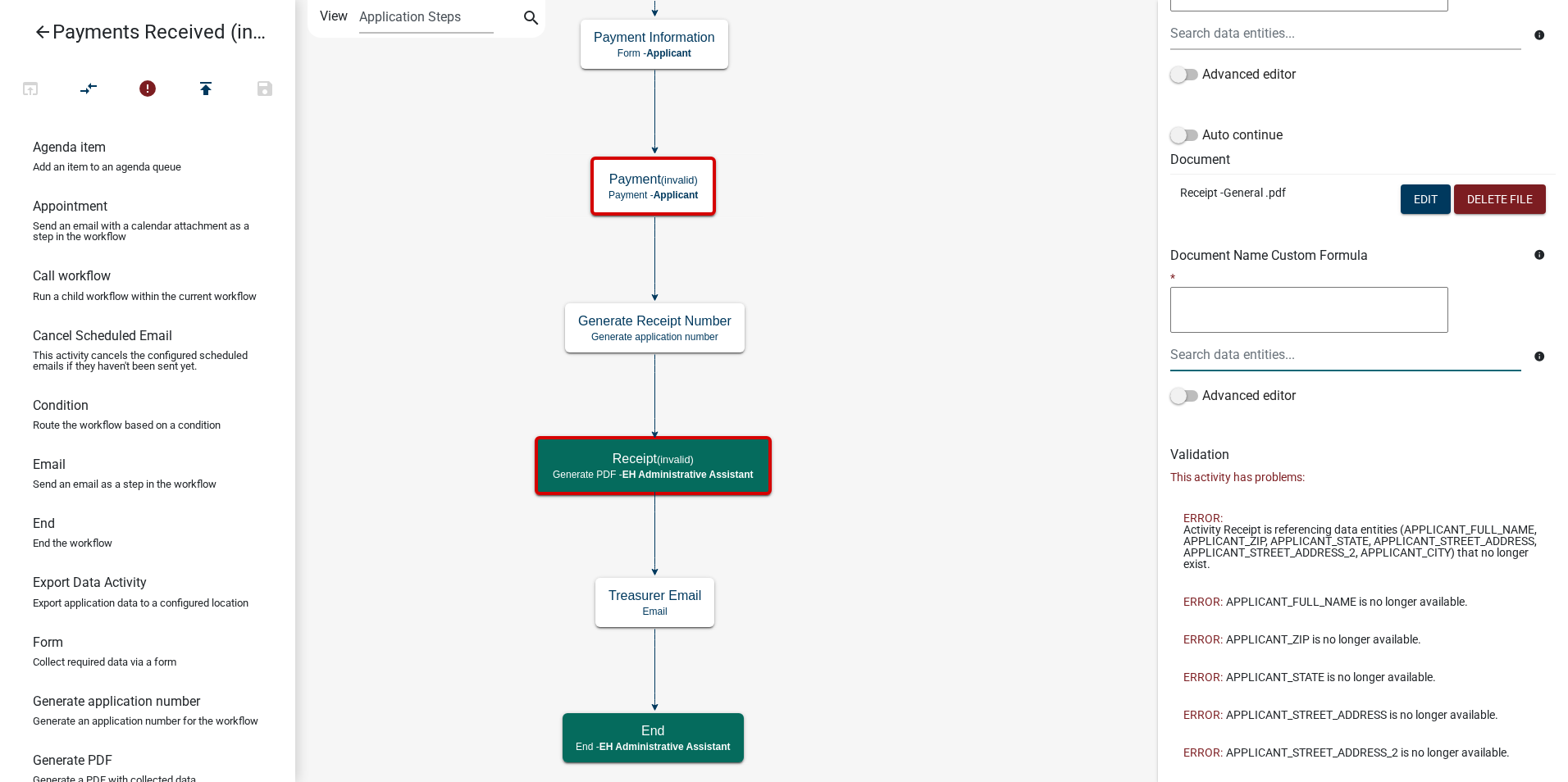
scroll to position [465, 0]
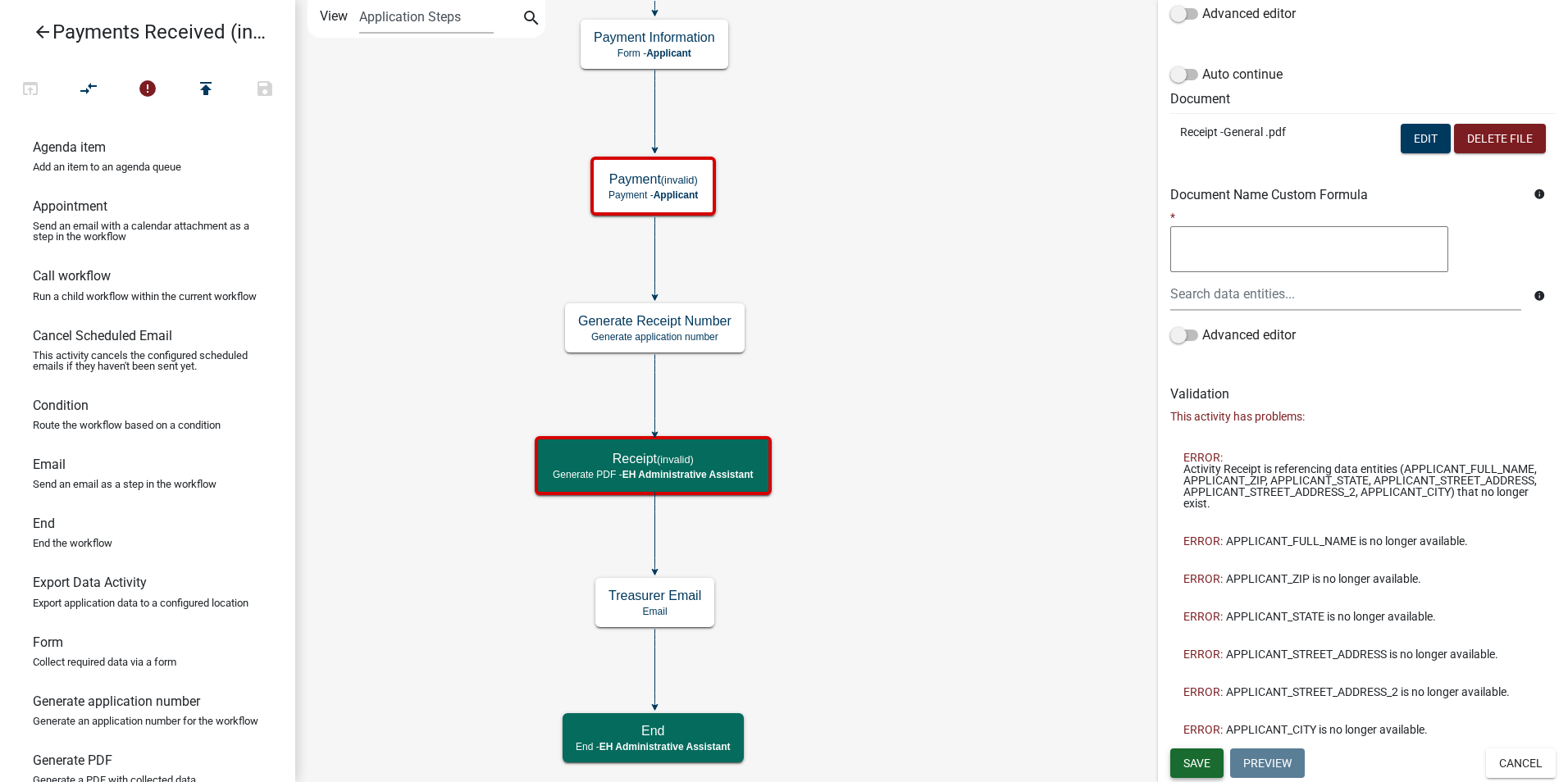
click at [1191, 756] on span "Save" at bounding box center [1196, 762] width 27 height 13
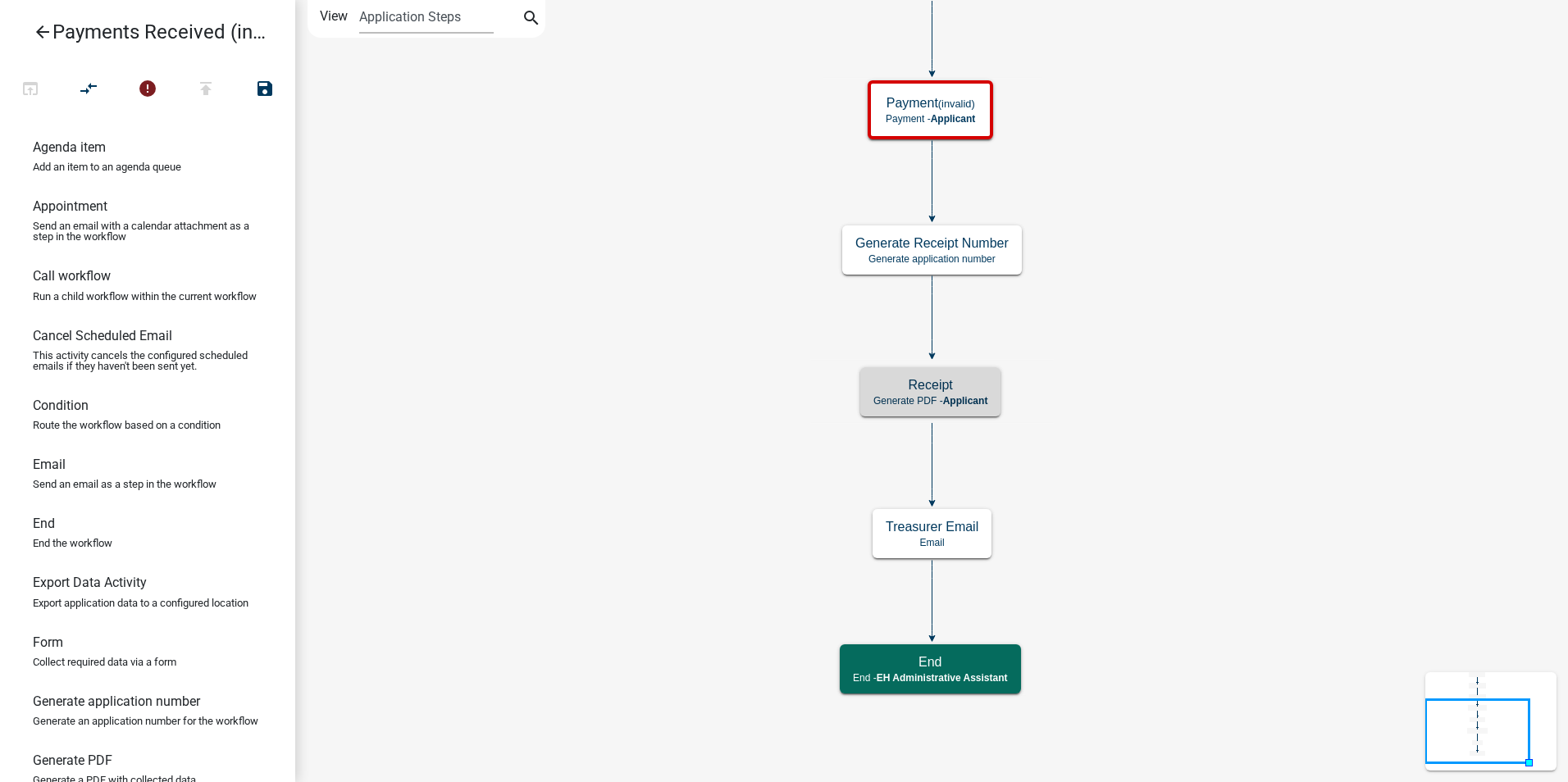
scroll to position [0, 0]
click at [1167, 236] on icon "Start Start - Applicant End End - EH Administrative Assistant Payment (invalid)…" at bounding box center [932, 391] width 1271 height 781
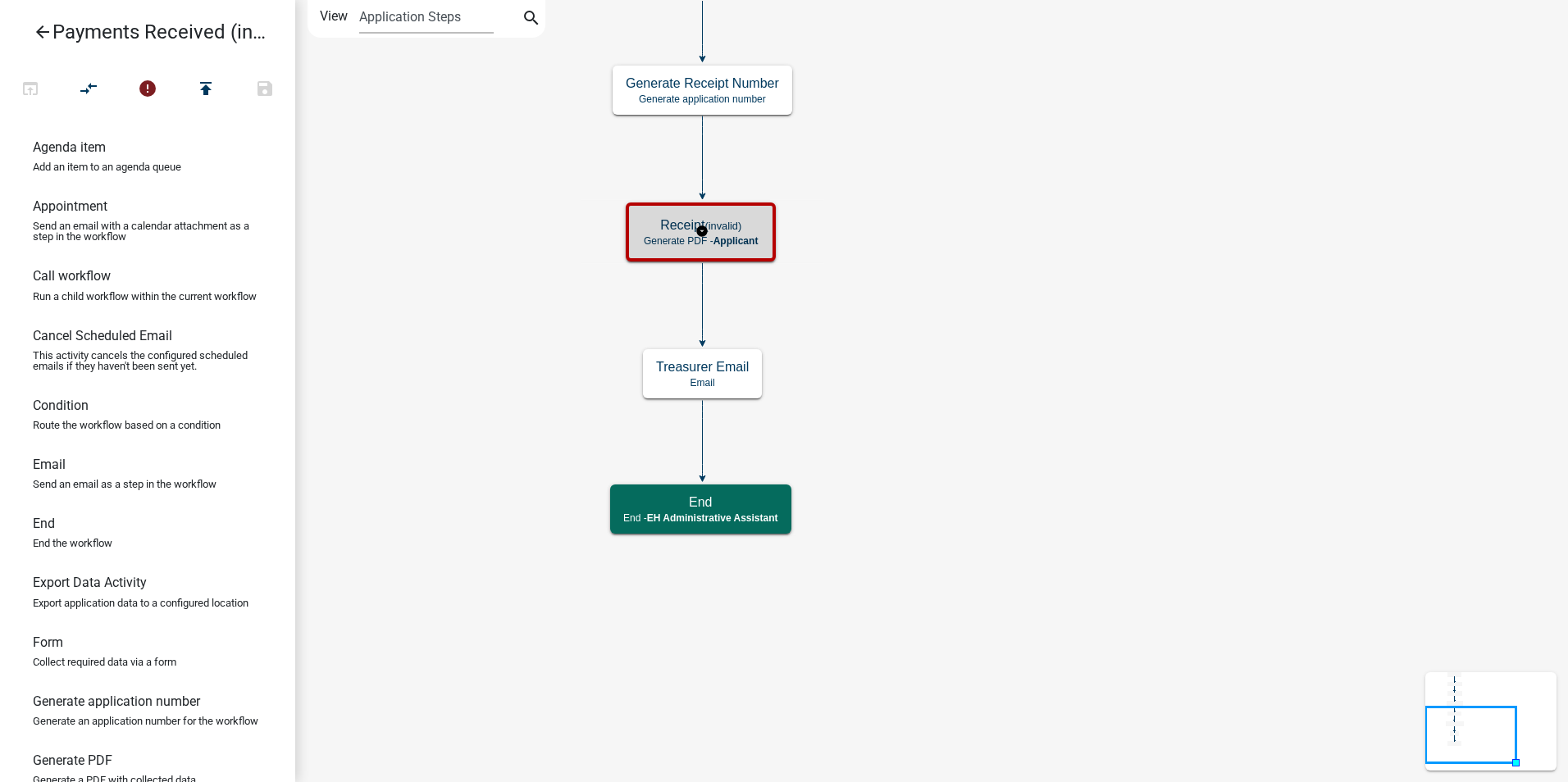
click at [762, 240] on div "Receipt (invalid) Generate PDF - Applicant" at bounding box center [700, 231] width 140 height 49
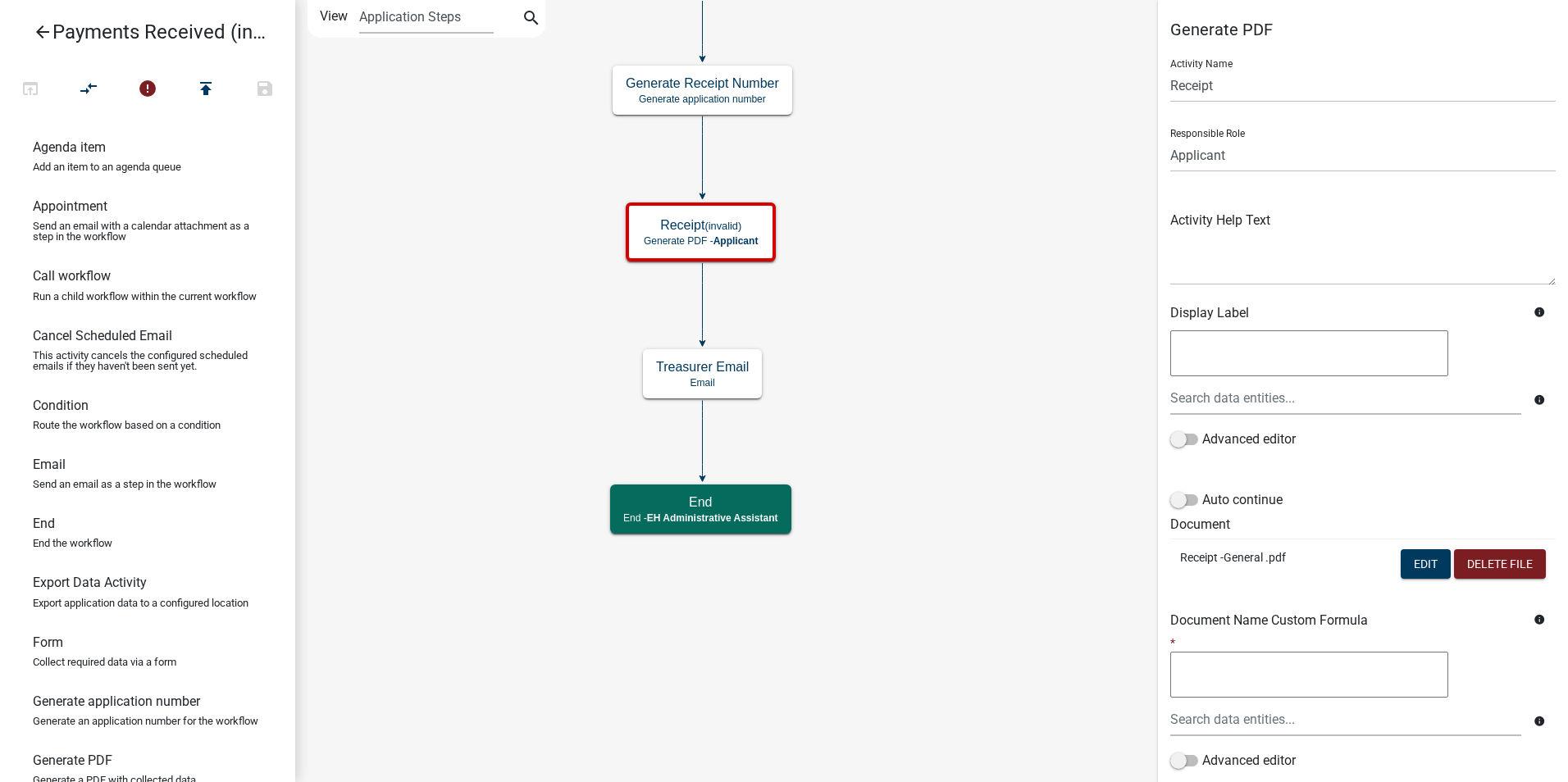
click at [1002, 249] on icon "Start Start - Applicant End End - EH Administrative Assistant Payment (invalid)…" at bounding box center [932, 391] width 1271 height 781
click at [952, 202] on icon "Start Start - Applicant End End - EH Administrative Assistant Payment (invalid)…" at bounding box center [932, 391] width 1271 height 781
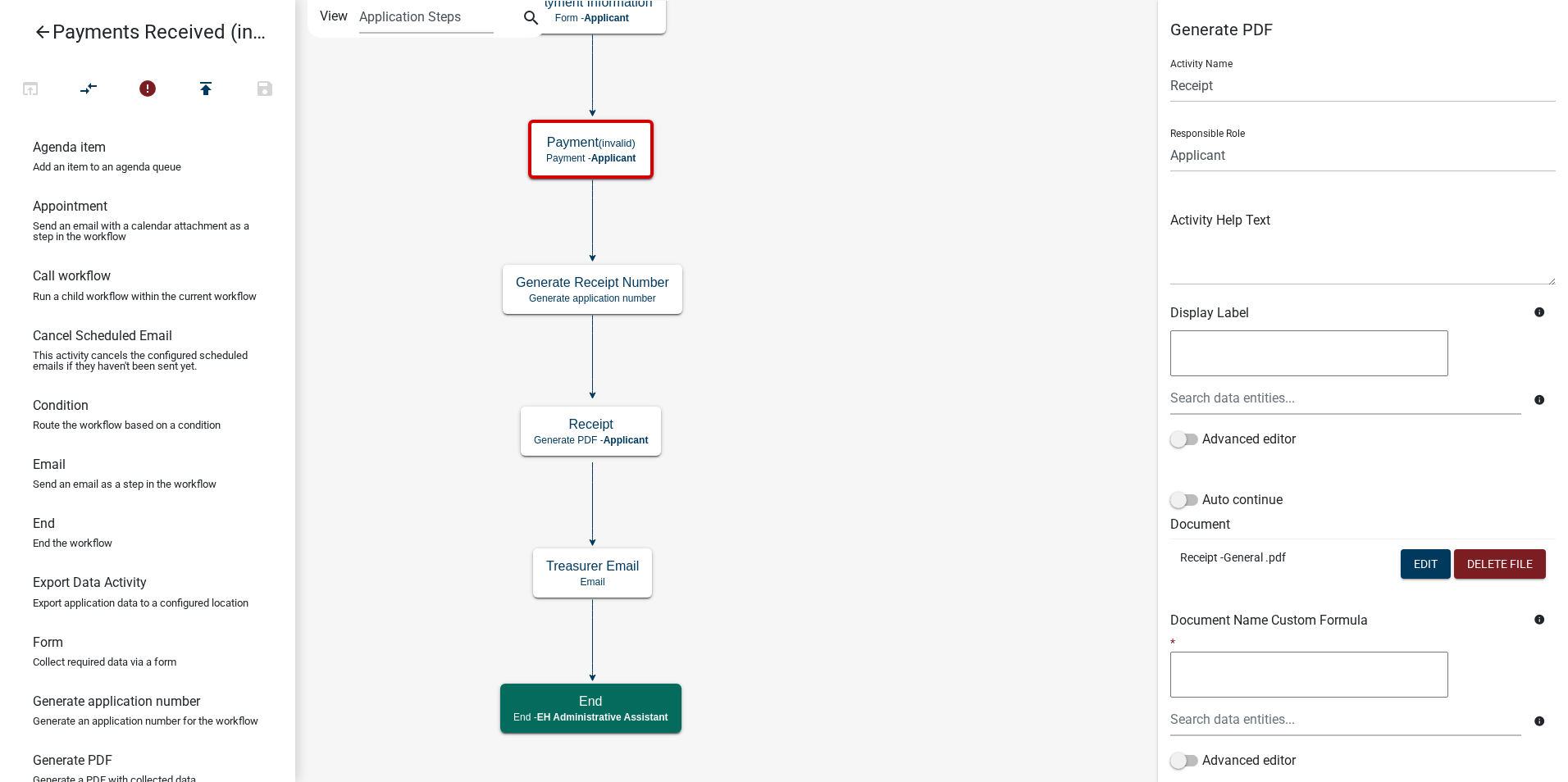
click at [825, 400] on icon "Start Start - Applicant End End - EH Administrative Assistant Payment (invalid)…" at bounding box center [932, 391] width 1271 height 781
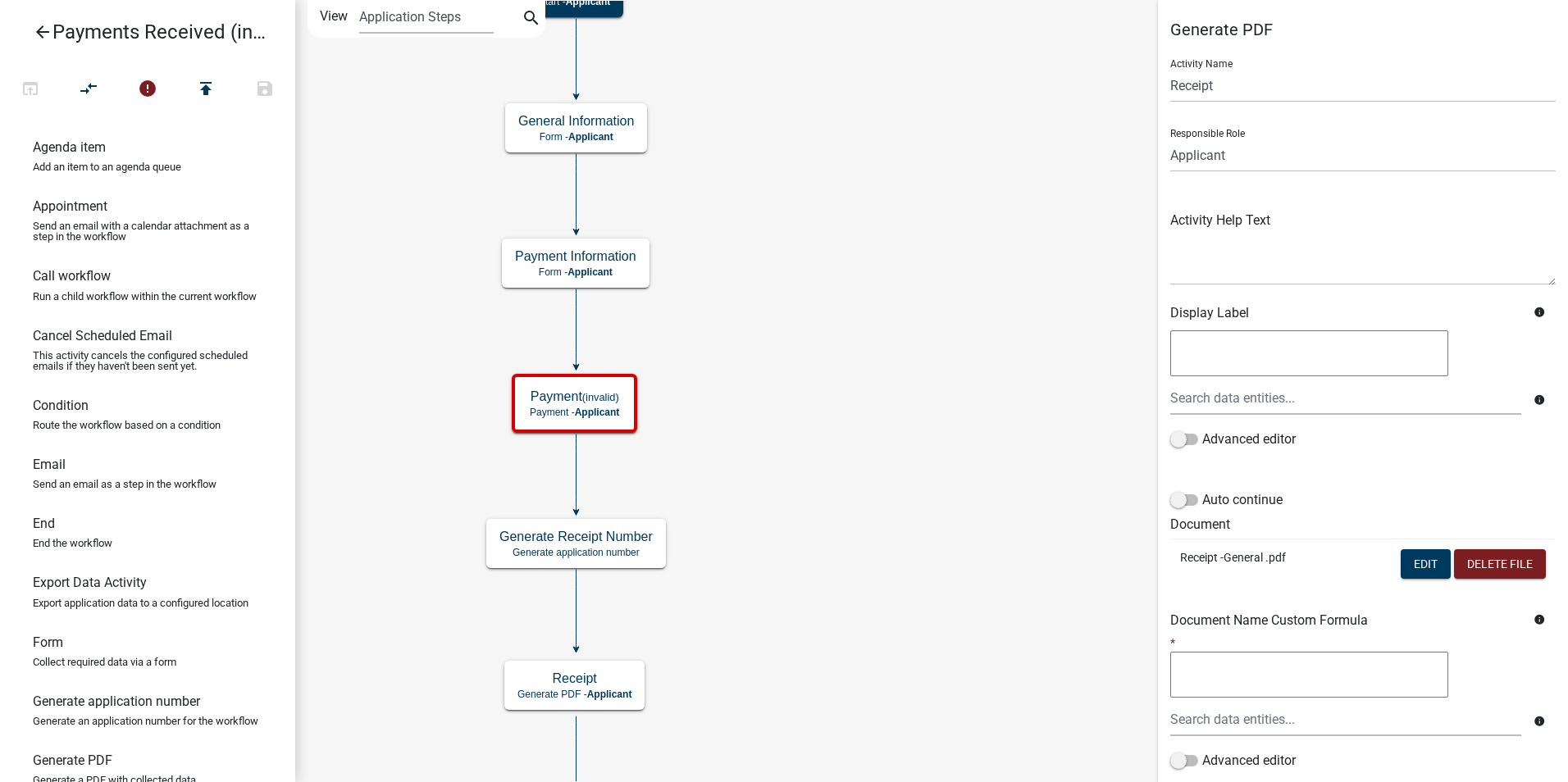
click at [848, 386] on icon "Start Start - Applicant End End - EH Administrative Assistant Payment (invalid)…" at bounding box center [932, 496] width 1271 height 989
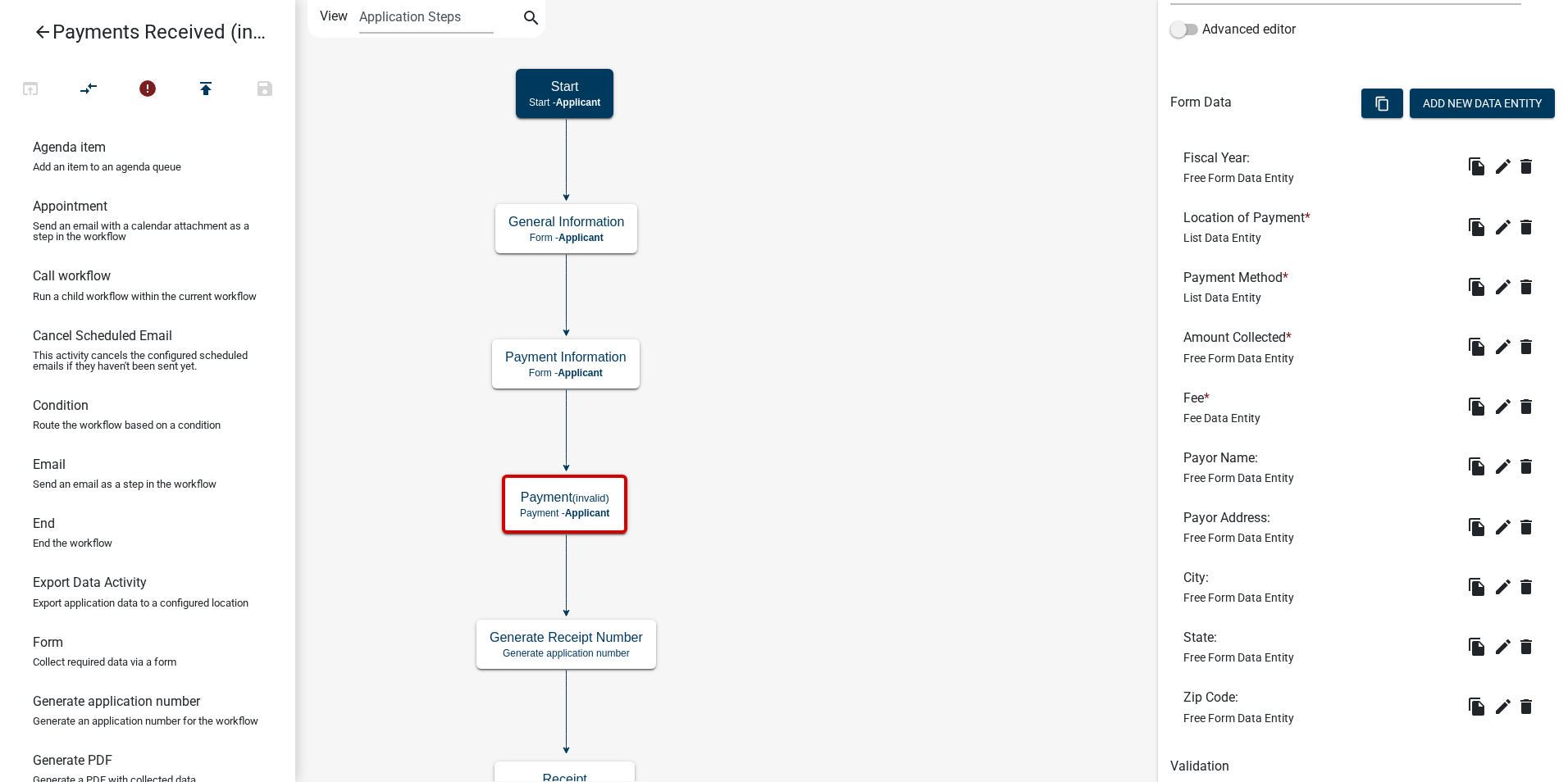
scroll to position [472, 0]
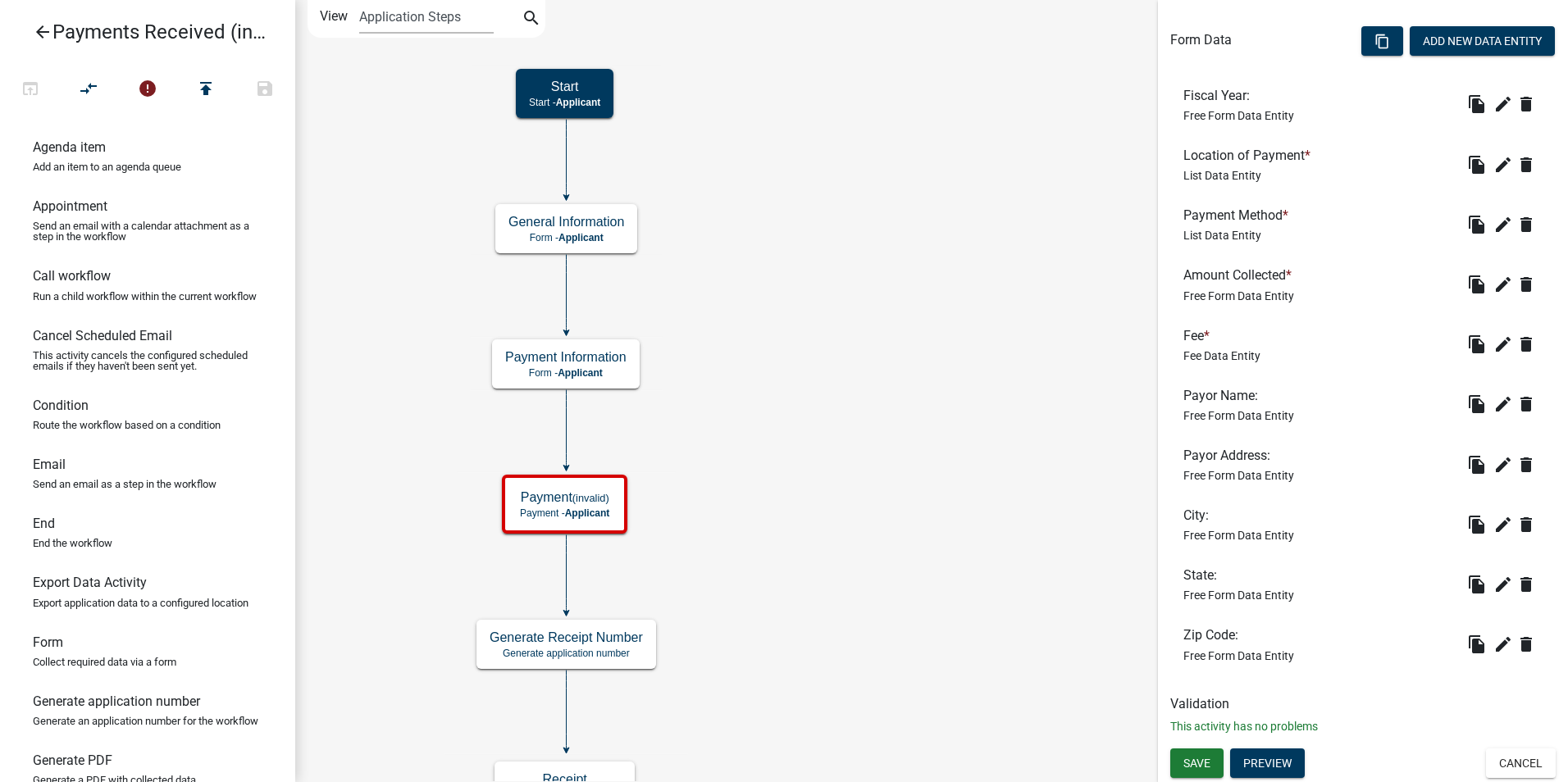
click at [952, 316] on icon "Start Start - Applicant End End - EH Administrative Assistant Payment (invalid)…" at bounding box center [932, 545] width 1271 height 1090
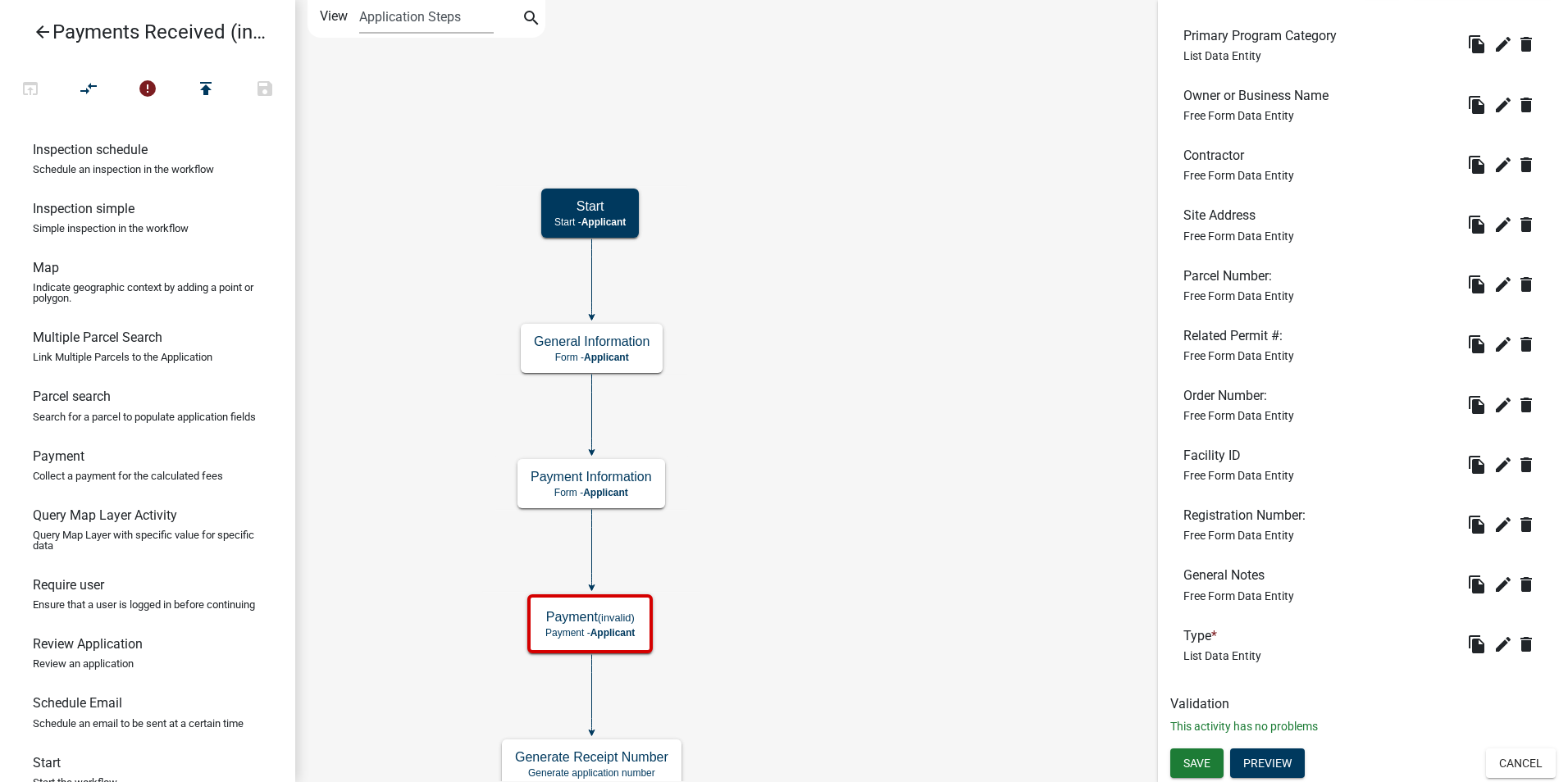
scroll to position [902, 0]
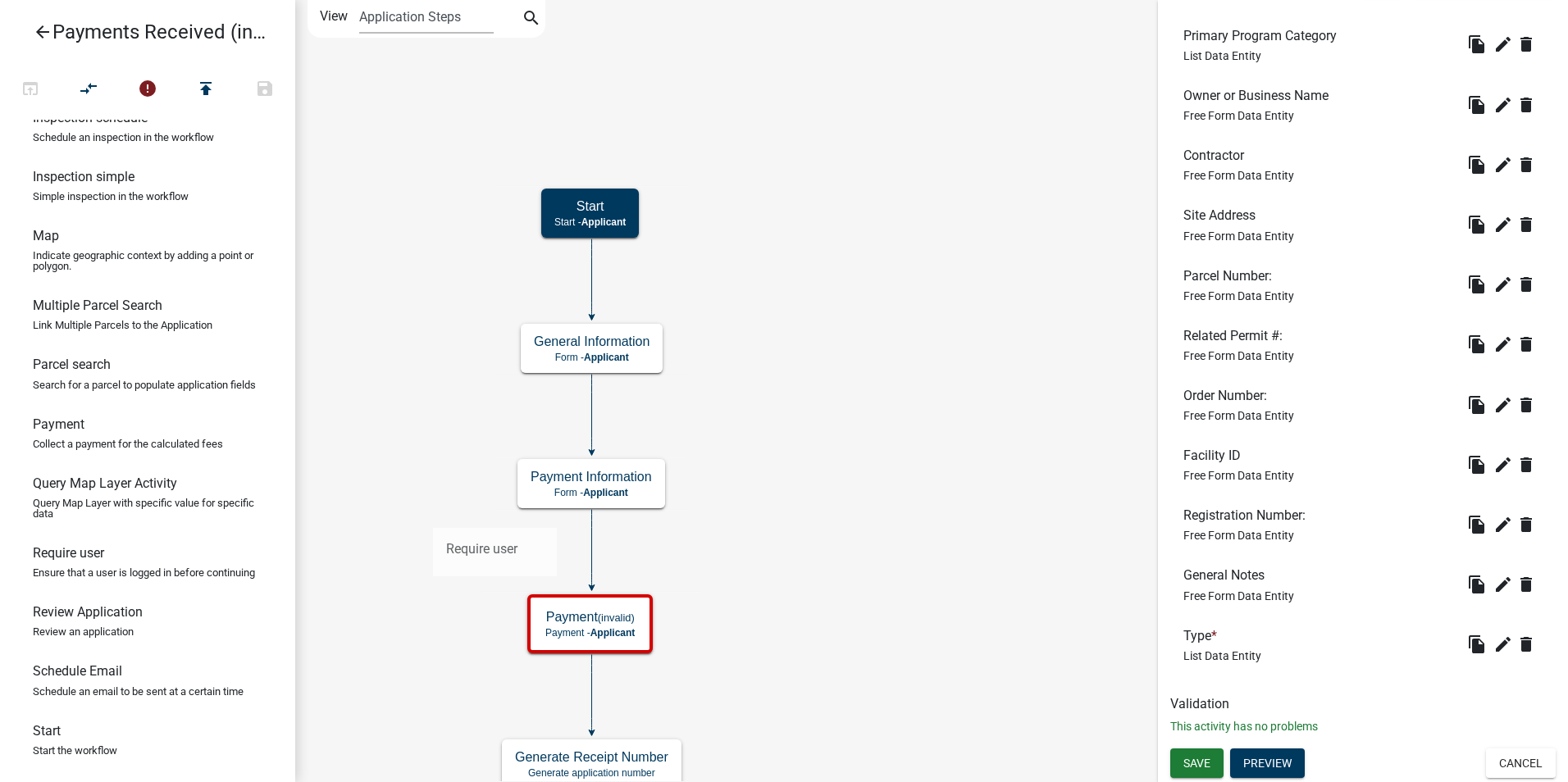
drag, startPoint x: 79, startPoint y: 601, endPoint x: 433, endPoint y: 515, distance: 364.3
click at [433, 515] on div "arrow_back Payments Received (internal) open_in_browser compare_arrows error pu…" at bounding box center [784, 391] width 1568 height 782
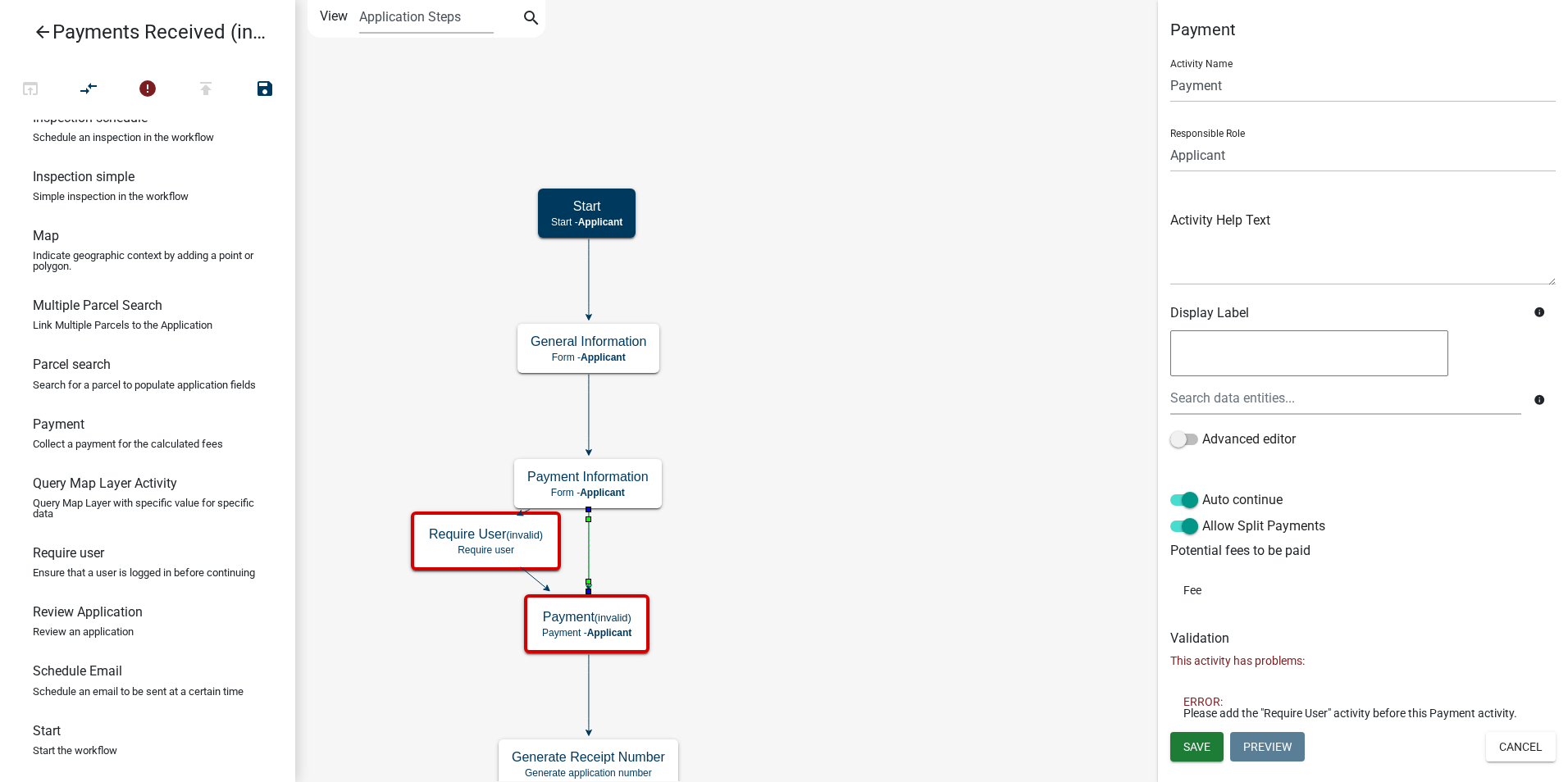
click at [589, 557] on icon at bounding box center [589, 549] width 0 height 77
click at [828, 394] on icon "Start Start - Applicant End End - EH Administrative Assistant Payment (invalid)…" at bounding box center [932, 603] width 1271 height 1205
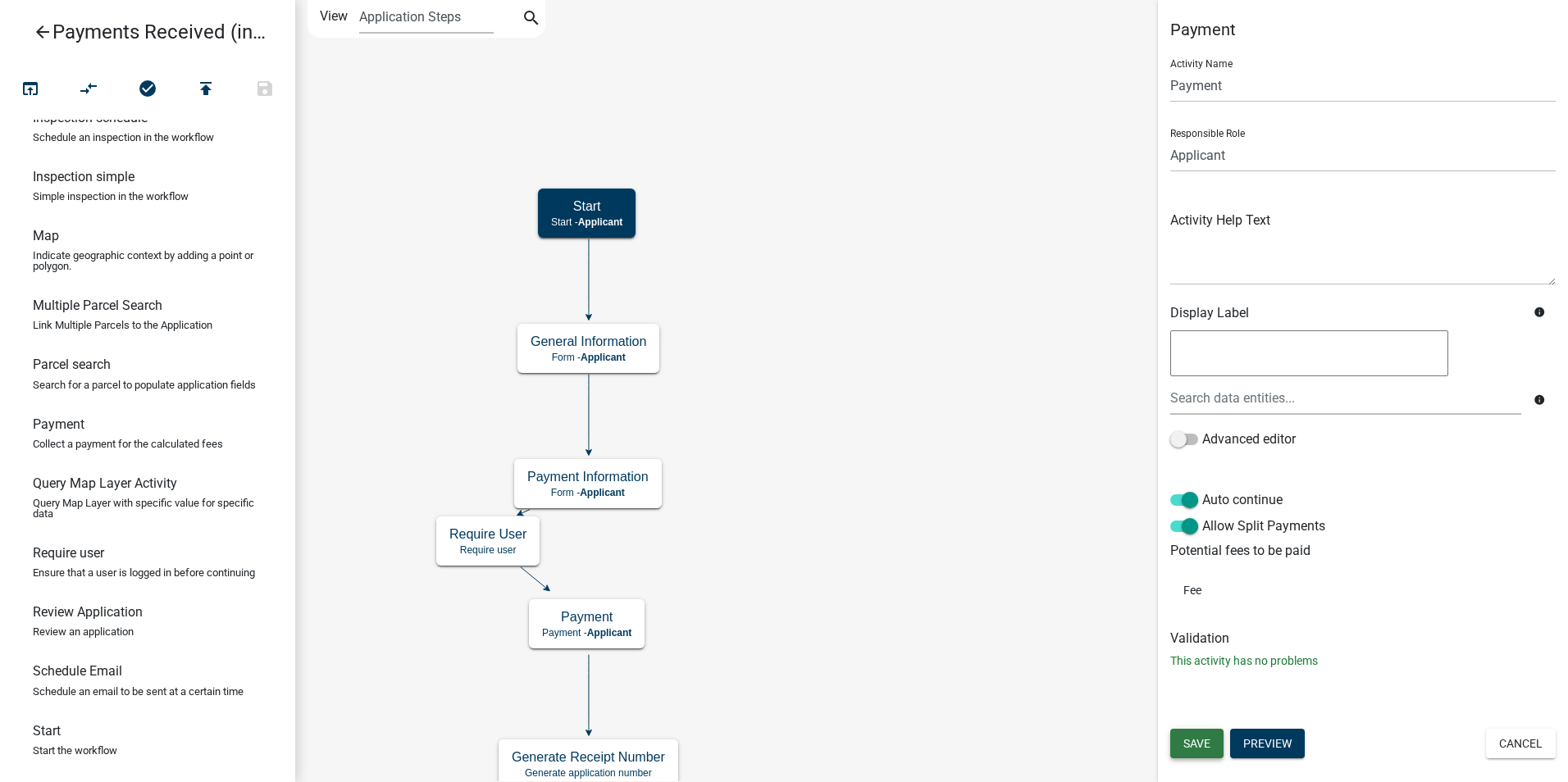
click at [1187, 740] on span "Save" at bounding box center [1196, 743] width 27 height 13
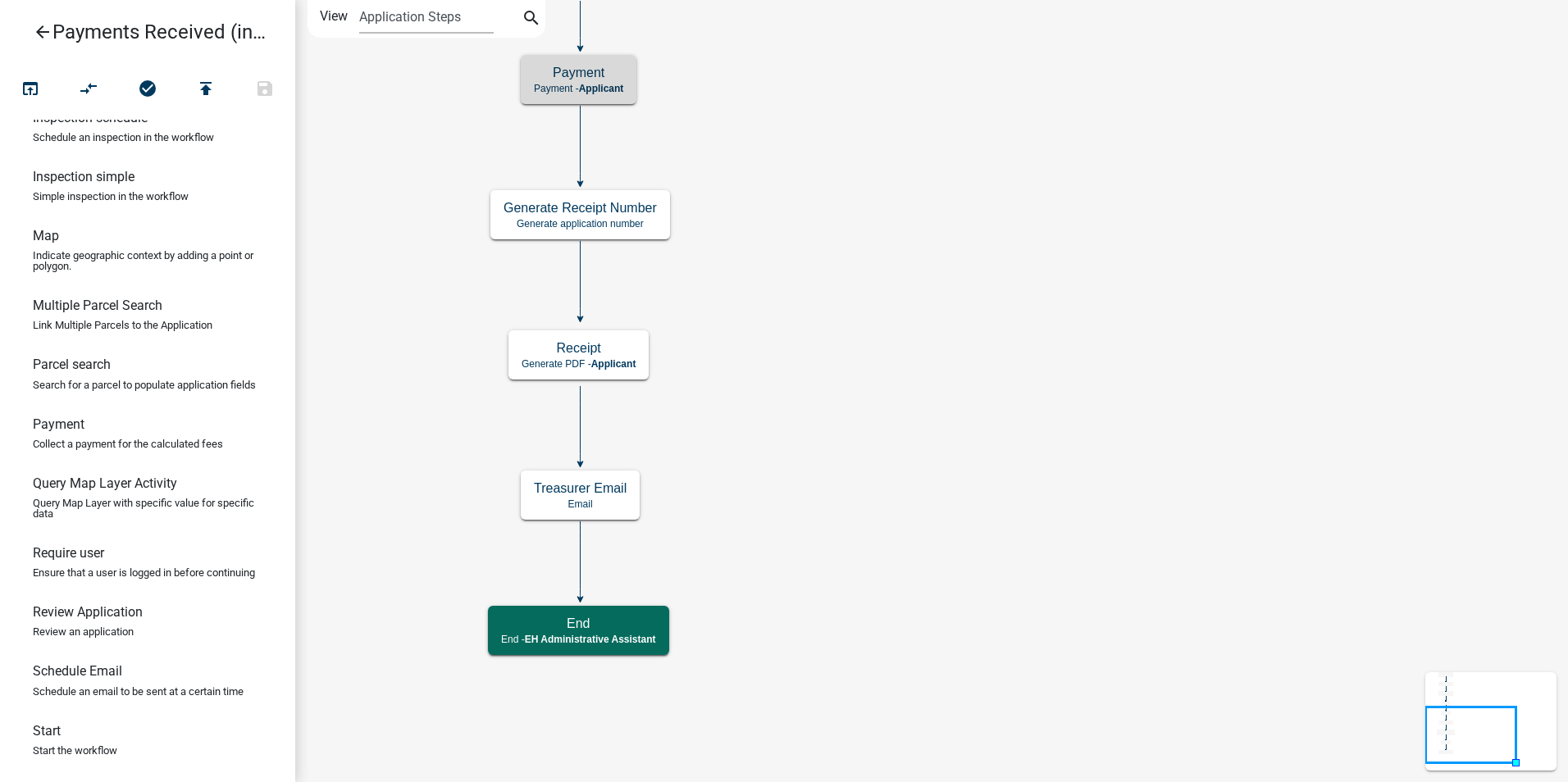
click at [824, 469] on icon "Start Start - Applicant End End - EH Administrative Assistant Payment Payment -…" at bounding box center [932, 391] width 1271 height 781
click at [610, 625] on h5 "End" at bounding box center [578, 624] width 155 height 15
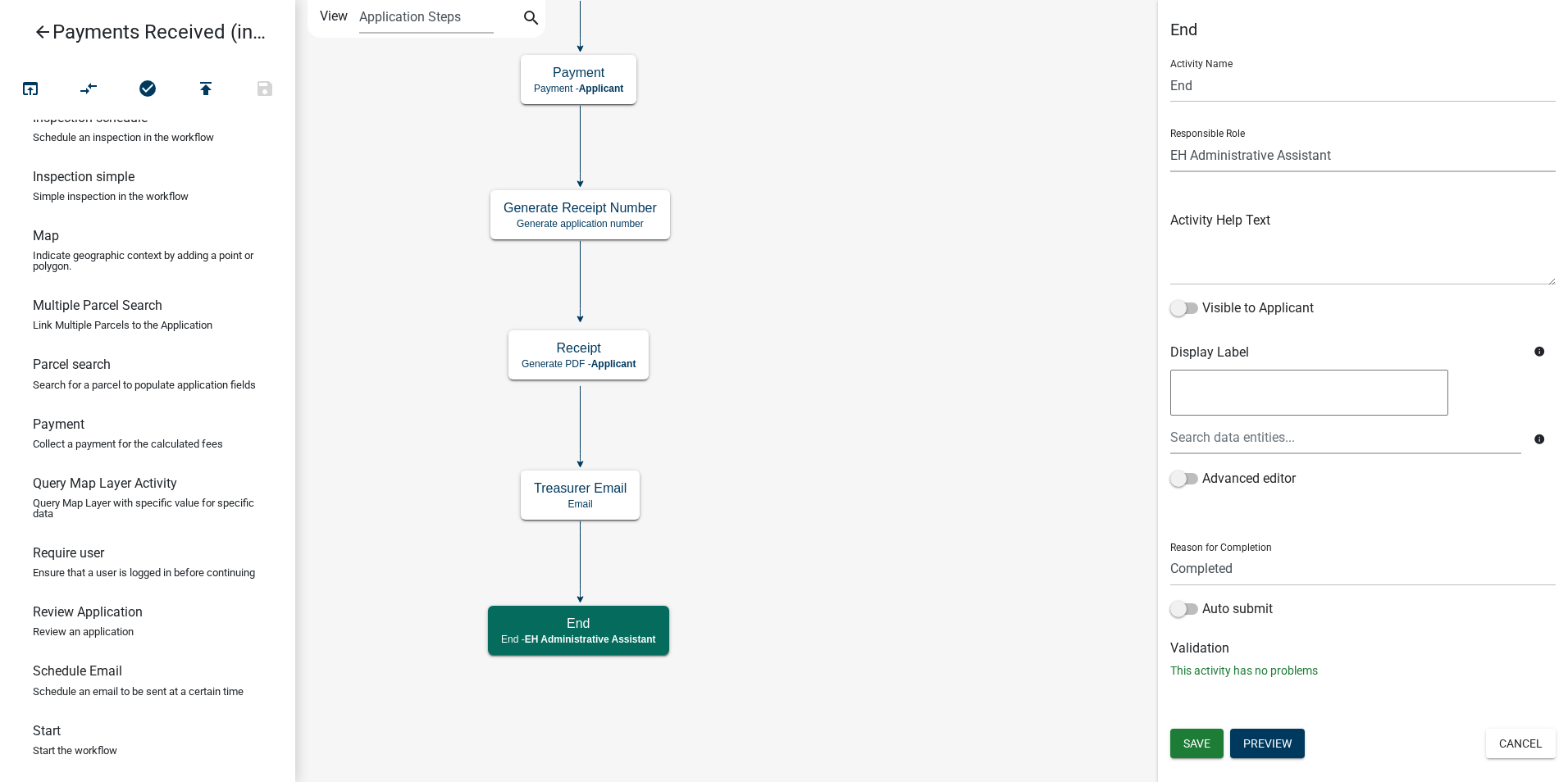
click at [1212, 157] on select "Applicant Admin P & D Inspectors EH Administrative Assistant Zoning Reviewers E…" at bounding box center [1362, 155] width 385 height 34
click at [1170, 139] on select "Applicant Admin P & D Inspectors EH Administrative Assistant Zoning Reviewers E…" at bounding box center [1362, 155] width 385 height 34
click at [1187, 152] on select "Applicant Admin P & D Inspectors EH Administrative Assistant Zoning Reviewers E…" at bounding box center [1362, 155] width 385 height 34
select select "46F061D0-CA05-4526-87AD-BAE6256F3E47"
click at [1170, 139] on select "Applicant Admin P & D Inspectors EH Administrative Assistant Zoning Reviewers E…" at bounding box center [1362, 155] width 385 height 34
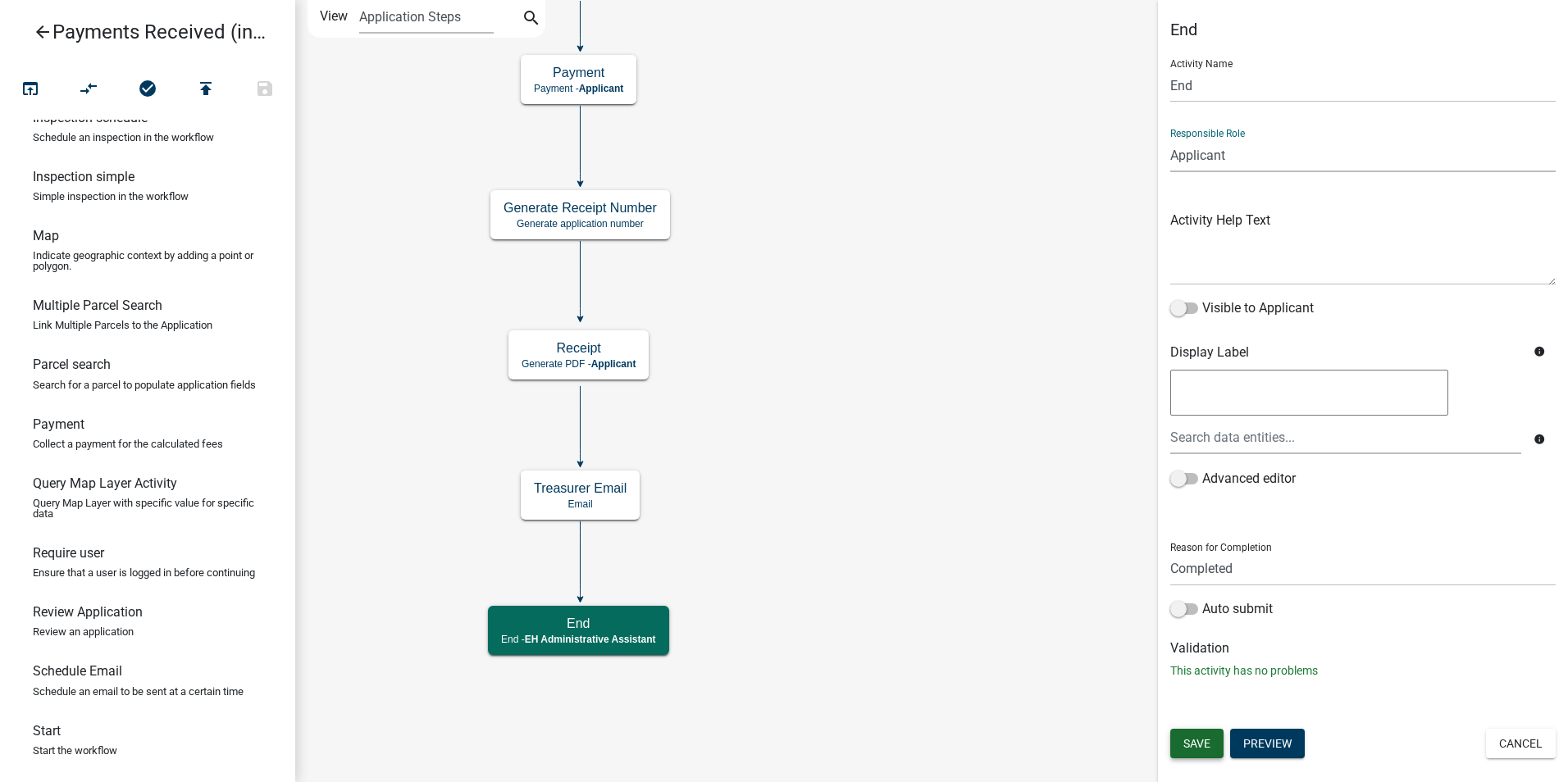
click at [1199, 751] on button "Save" at bounding box center [1196, 744] width 53 height 29
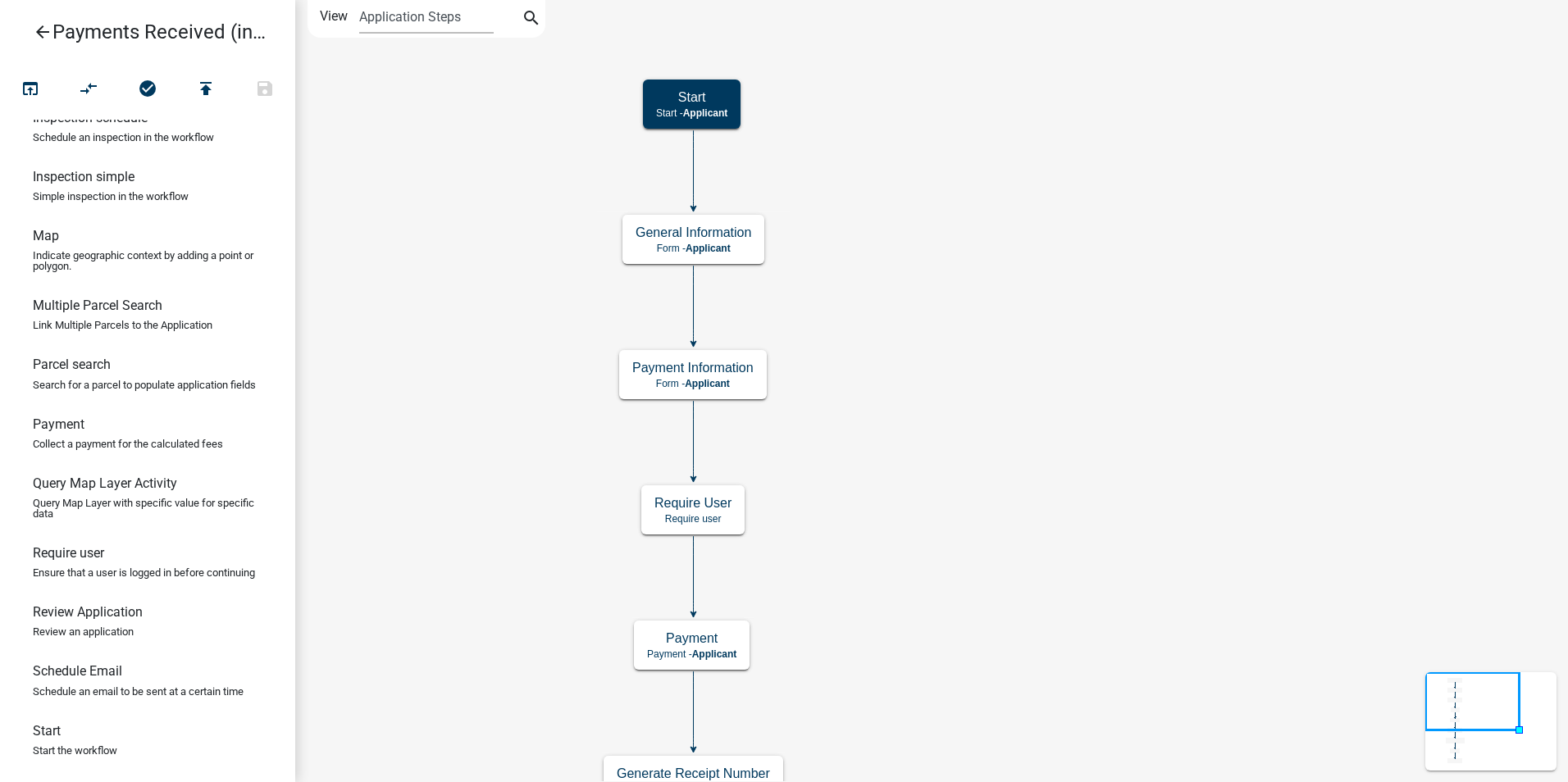
click at [995, 514] on icon "Start Start - Applicant End End - Applicant Payment Payment - Applicant General…" at bounding box center [932, 612] width 1271 height 1222
